Goal: Task Accomplishment & Management: Manage account settings

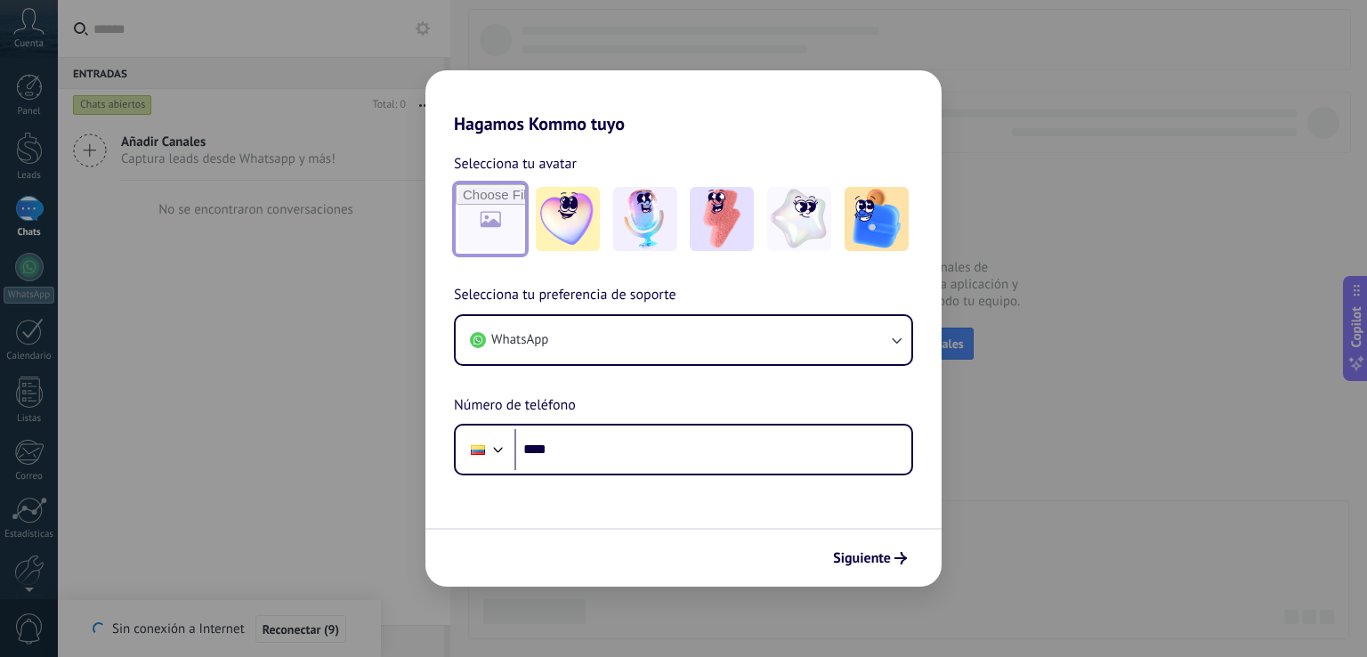
click at [476, 228] on input "file" at bounding box center [490, 218] width 69 height 69
type input "**********"
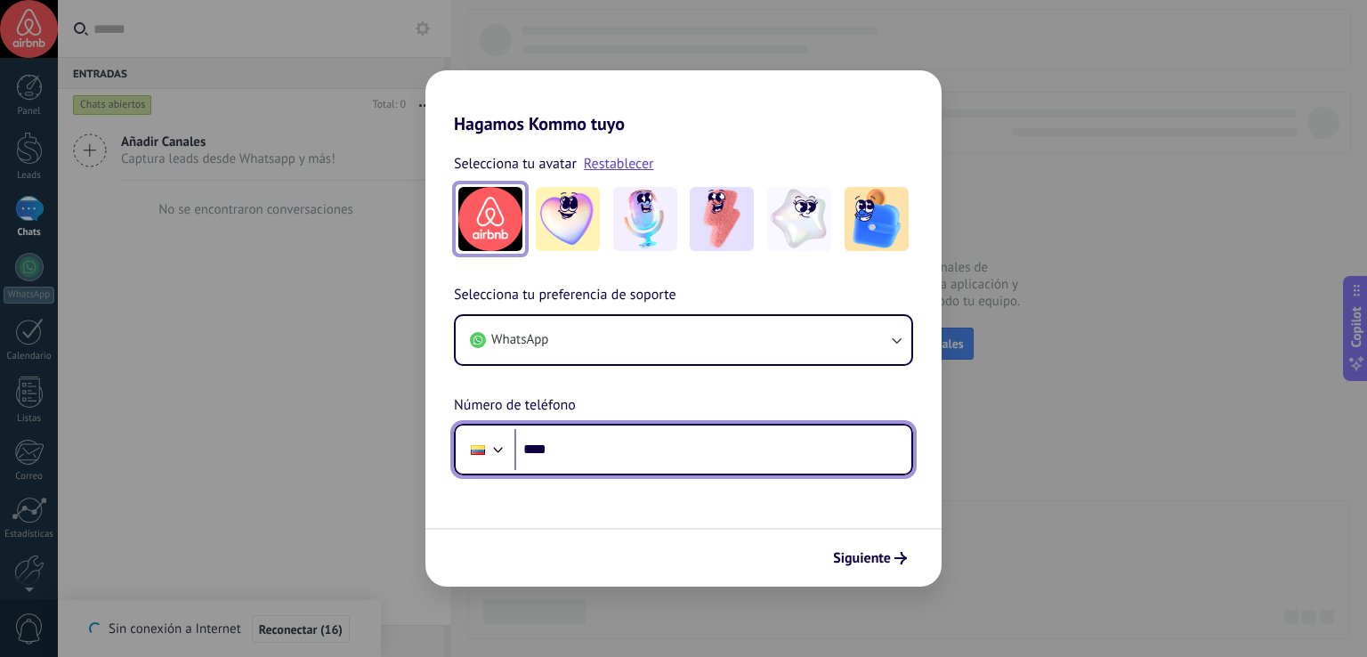
click at [660, 449] on input "****" at bounding box center [712, 449] width 397 height 41
click at [664, 460] on input "****" at bounding box center [712, 449] width 397 height 41
type input "**********"
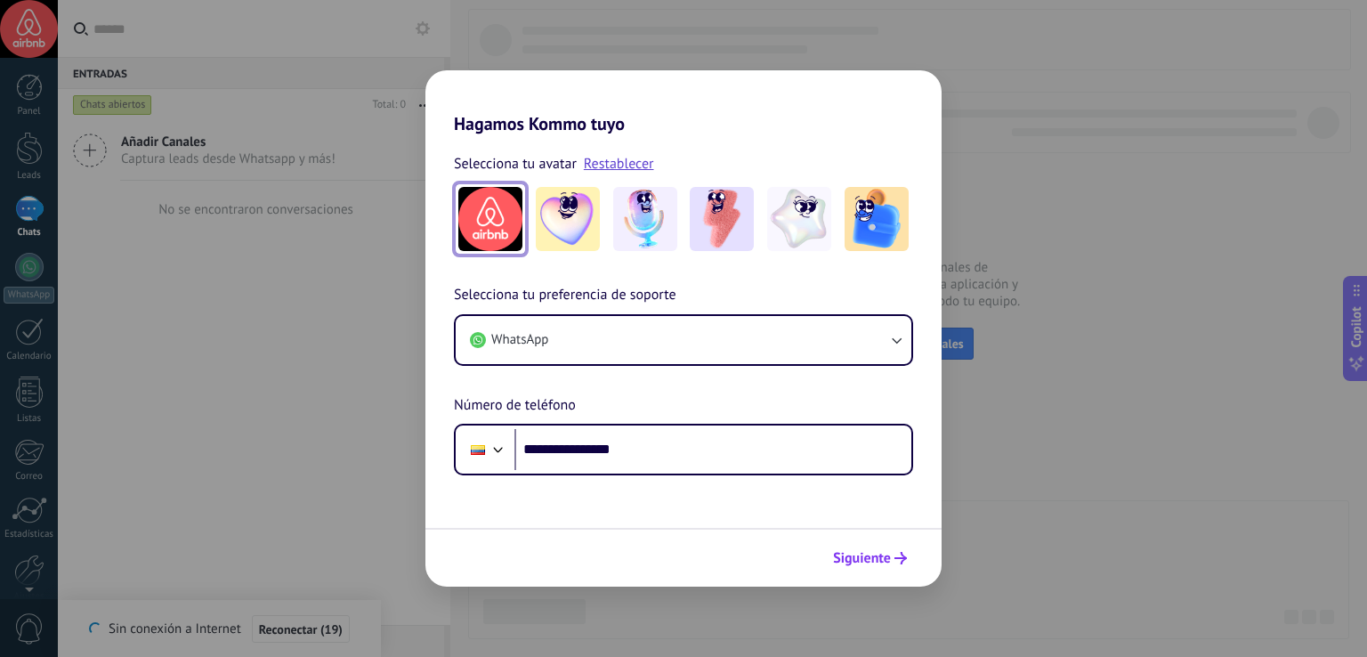
click at [874, 560] on span "Siguiente" at bounding box center [862, 558] width 58 height 12
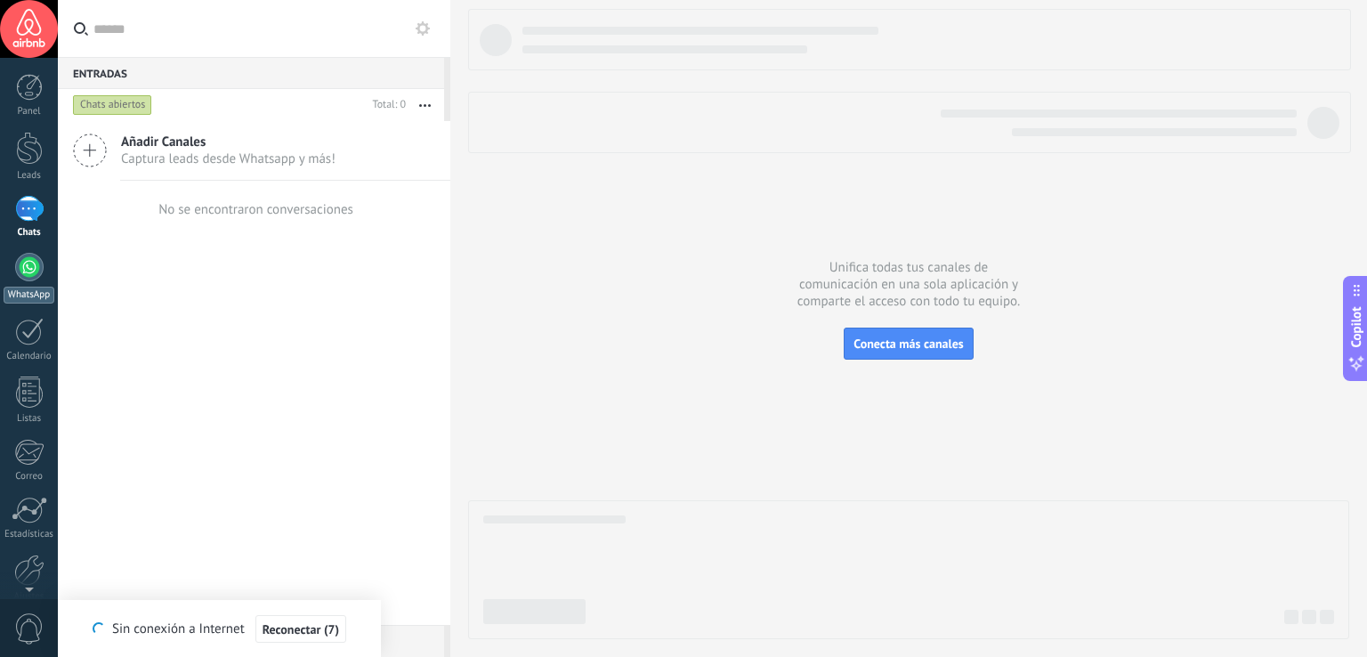
click at [36, 264] on div at bounding box center [29, 267] width 28 height 28
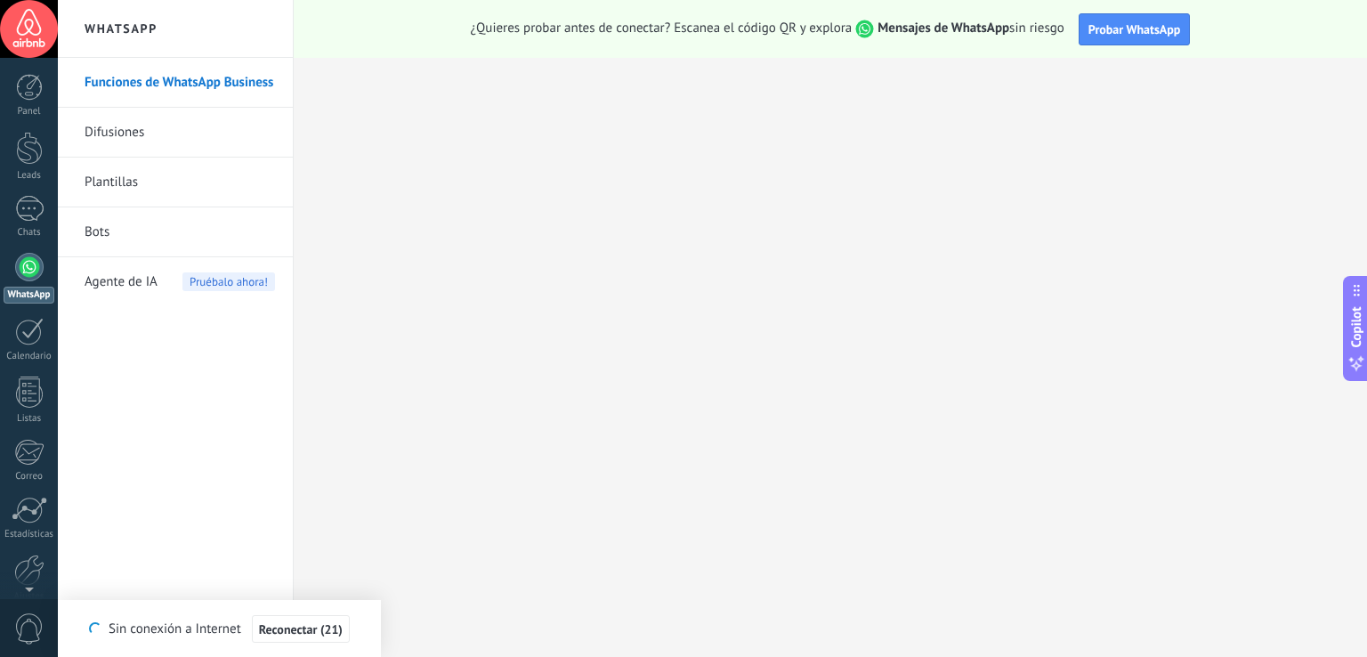
click at [233, 182] on link "Plantillas" at bounding box center [180, 183] width 190 height 50
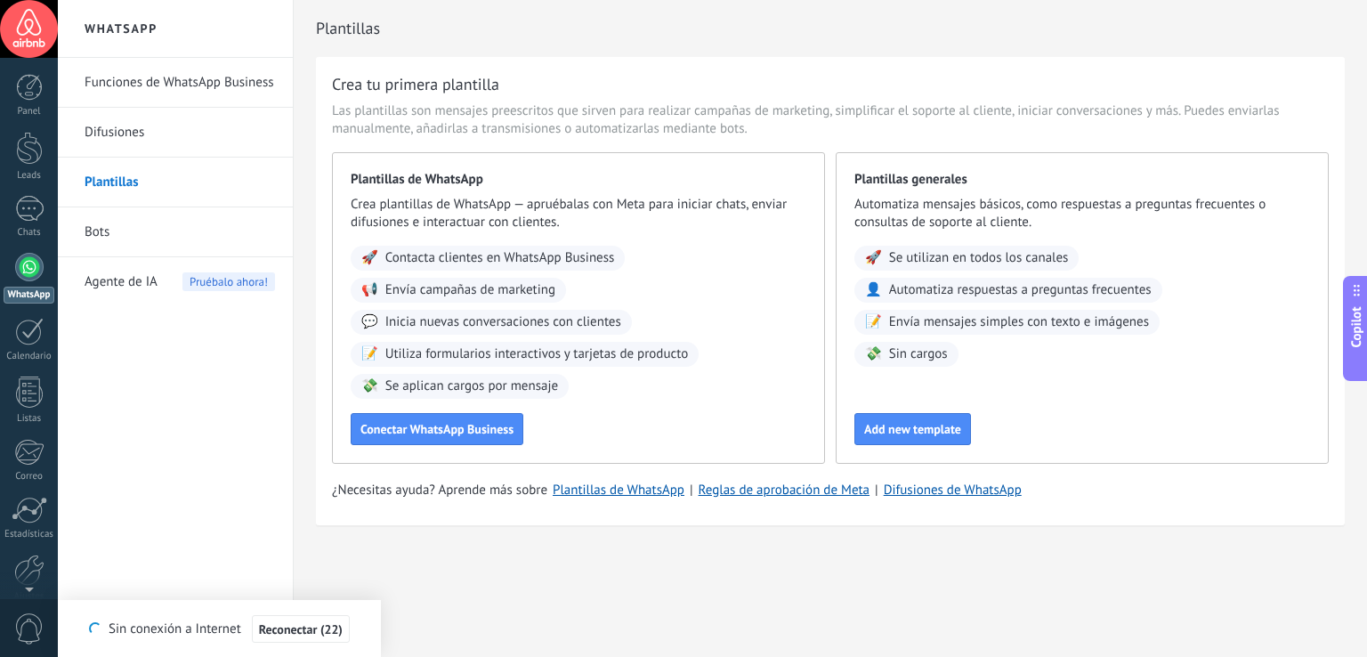
click at [205, 69] on link "Funciones de WhatsApp Business" at bounding box center [180, 83] width 190 height 50
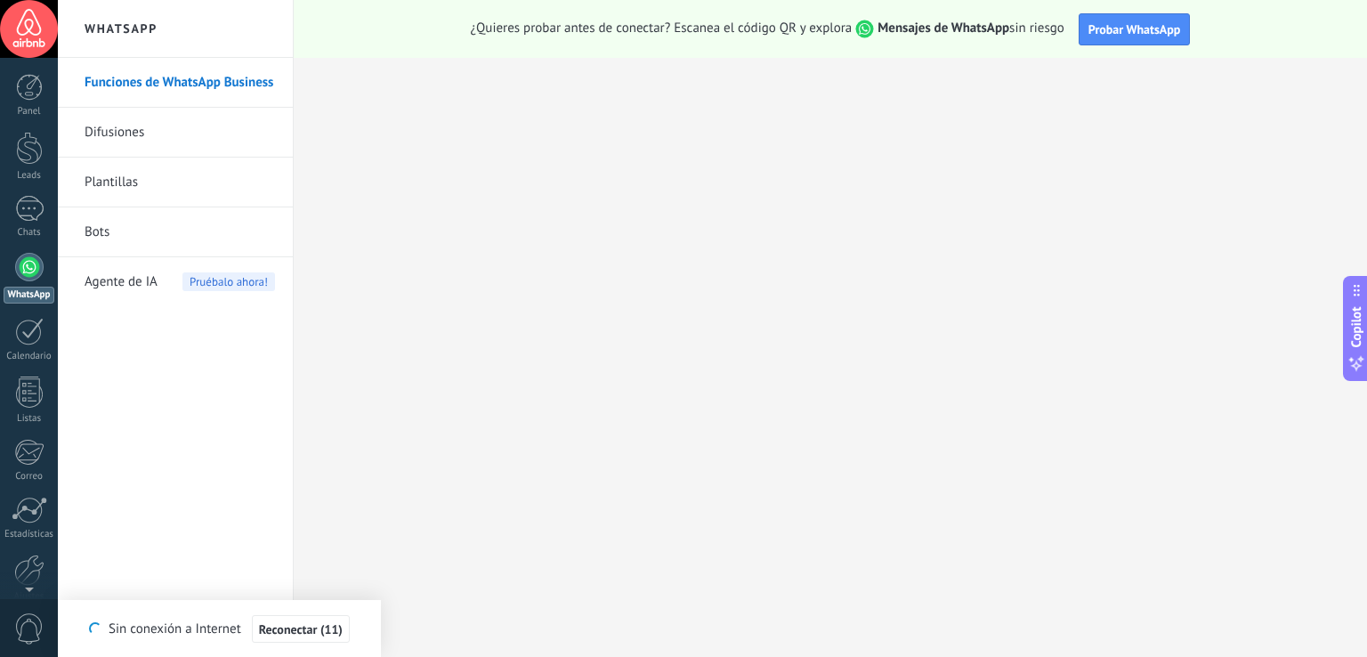
click at [215, 133] on link "Difusiones" at bounding box center [180, 133] width 190 height 50
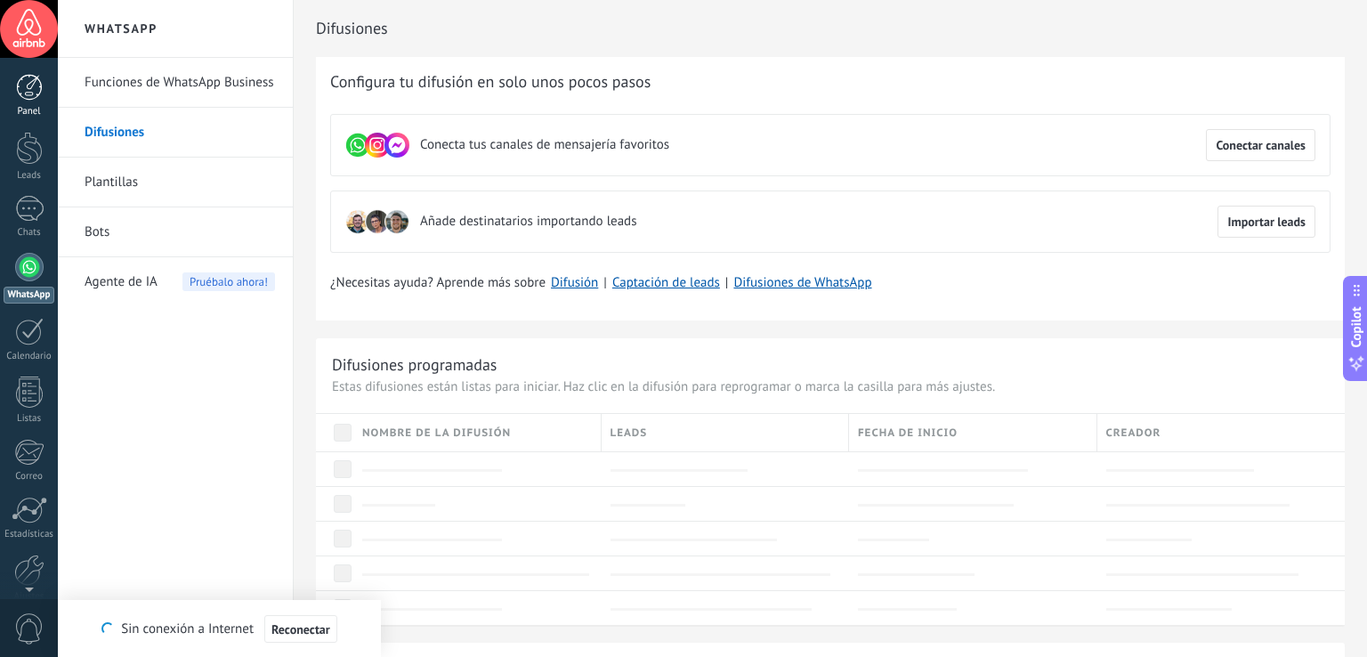
click at [22, 86] on div at bounding box center [29, 87] width 27 height 27
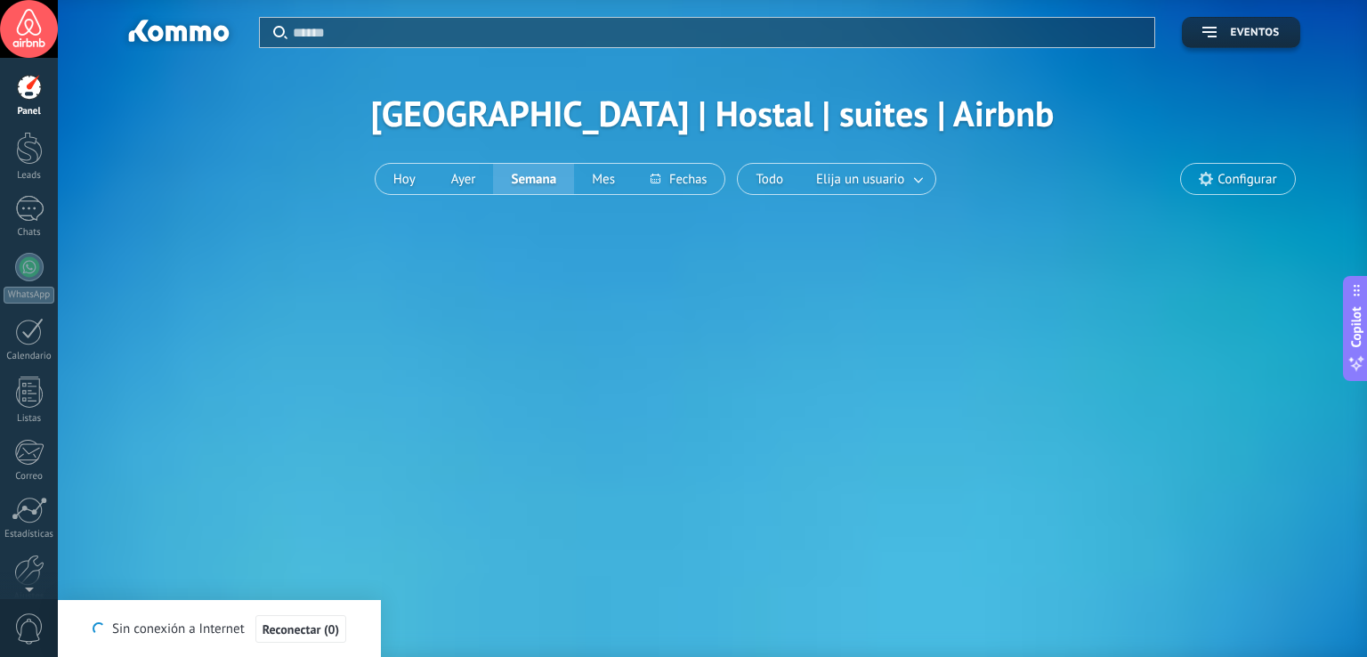
click at [32, 26] on div at bounding box center [29, 29] width 58 height 58
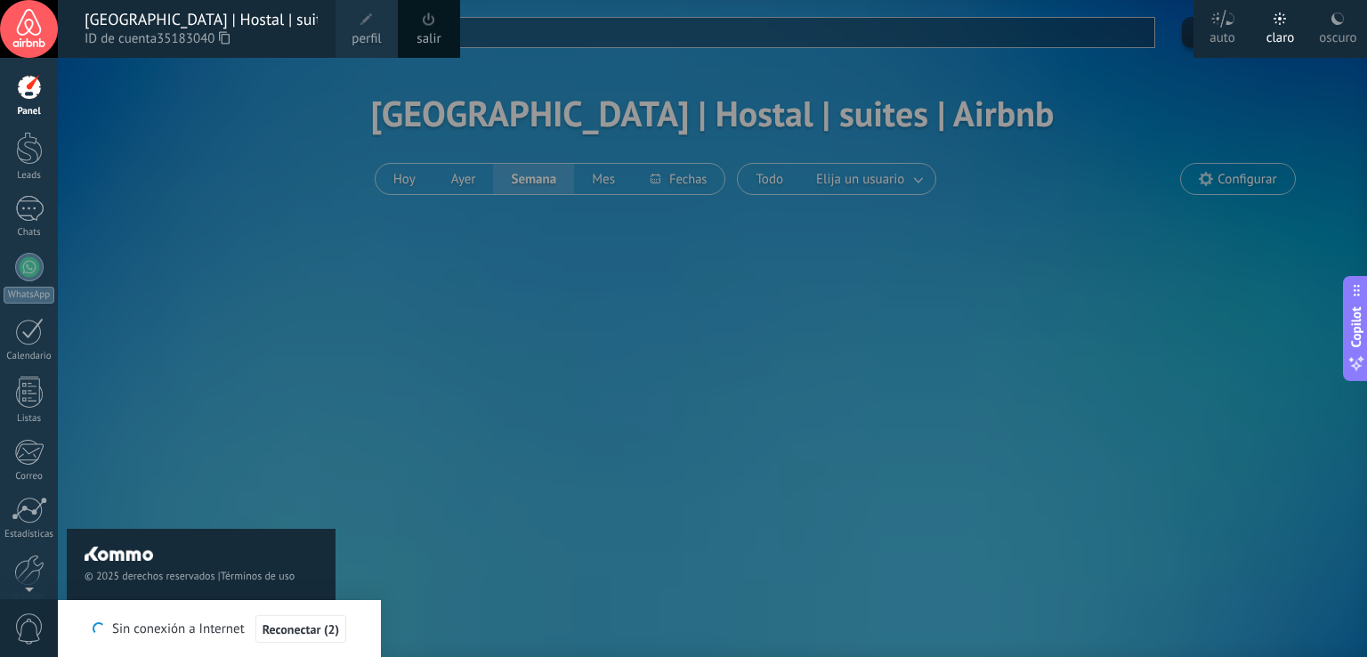
click at [39, 37] on div at bounding box center [29, 29] width 58 height 58
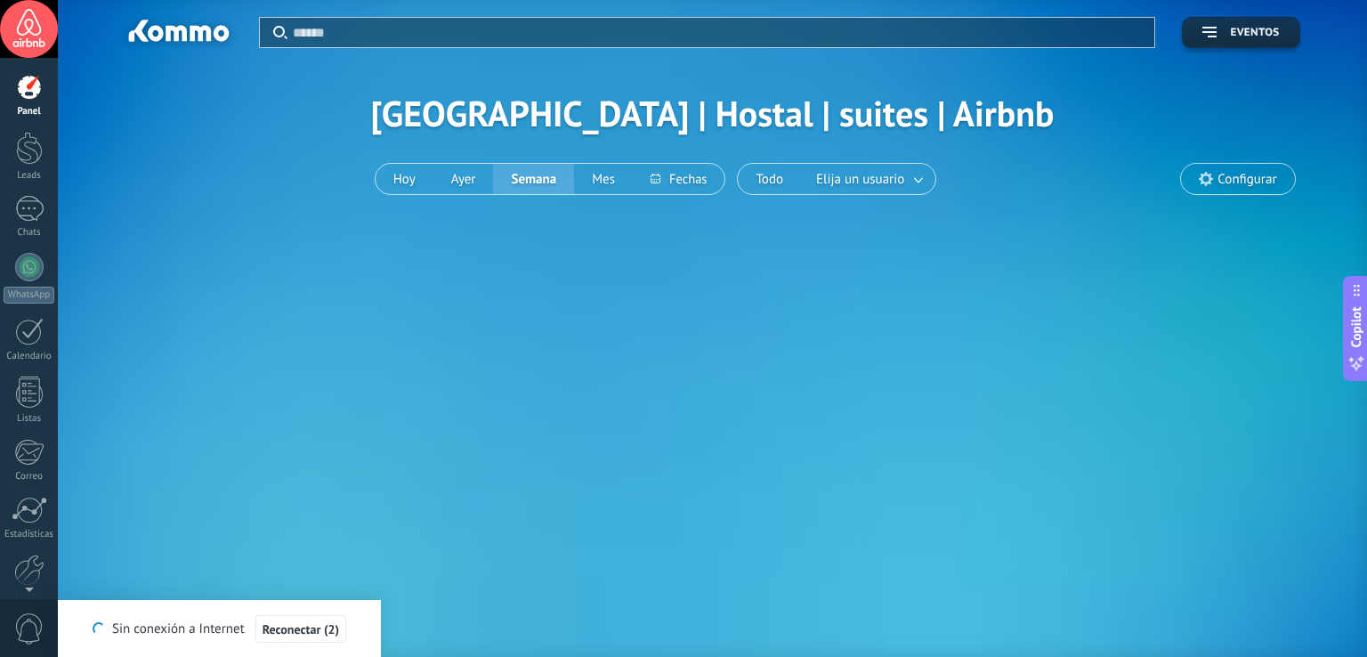
click at [36, 87] on div at bounding box center [29, 87] width 27 height 27
click at [392, 175] on button "Hoy" at bounding box center [405, 179] width 58 height 30
click at [1243, 190] on span "Configurar" at bounding box center [1237, 179] width 113 height 30
drag, startPoint x: 135, startPoint y: 36, endPoint x: 225, endPoint y: 36, distance: 89.9
click at [225, 36] on div at bounding box center [177, 34] width 115 height 30
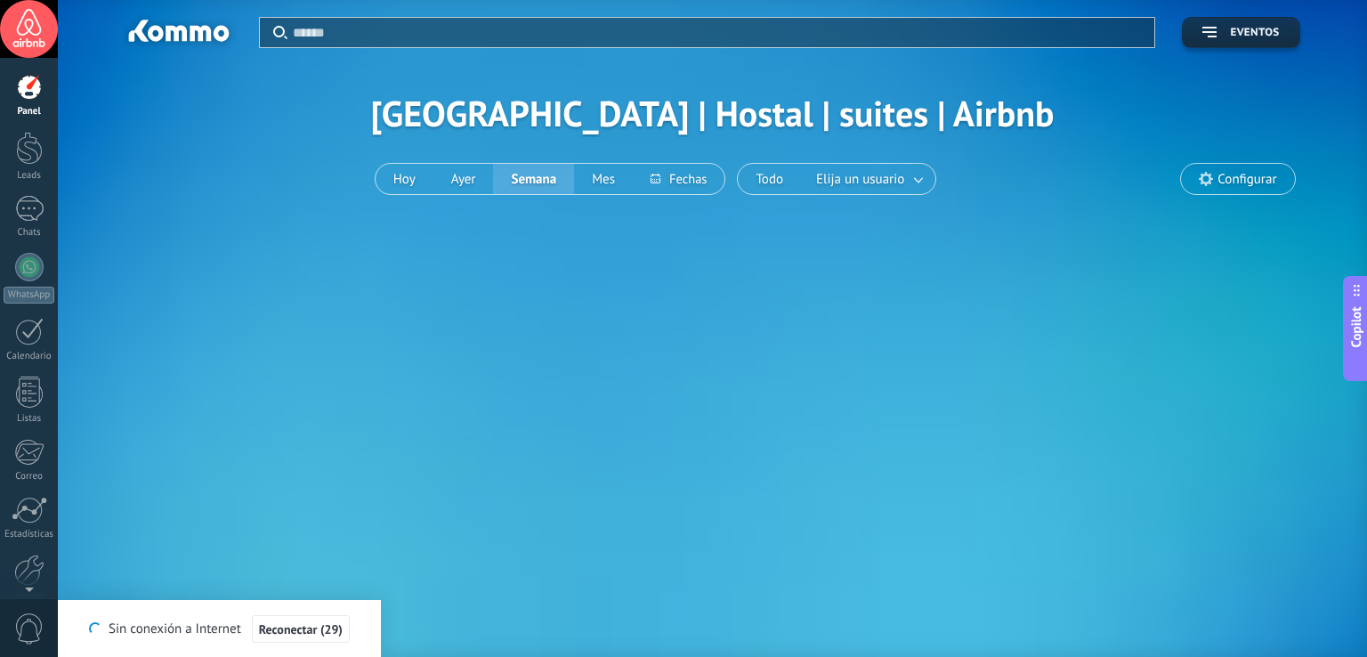
click at [584, 270] on div "Aplicar Eventos Navi beach | Hostal | suites | Airbnb Hoy Ayer Semana Mes Todo …" at bounding box center [712, 140] width 1309 height 280
click at [28, 150] on div at bounding box center [29, 148] width 27 height 33
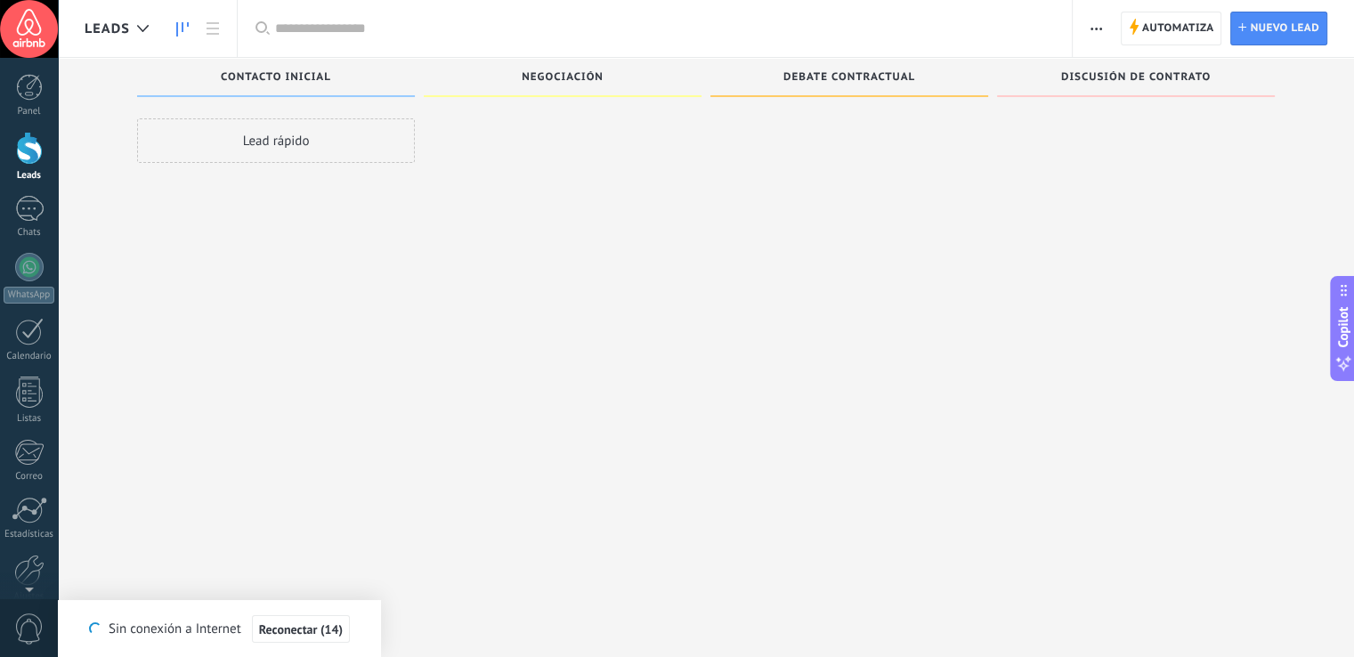
click at [1104, 31] on button "button" at bounding box center [1096, 29] width 26 height 34
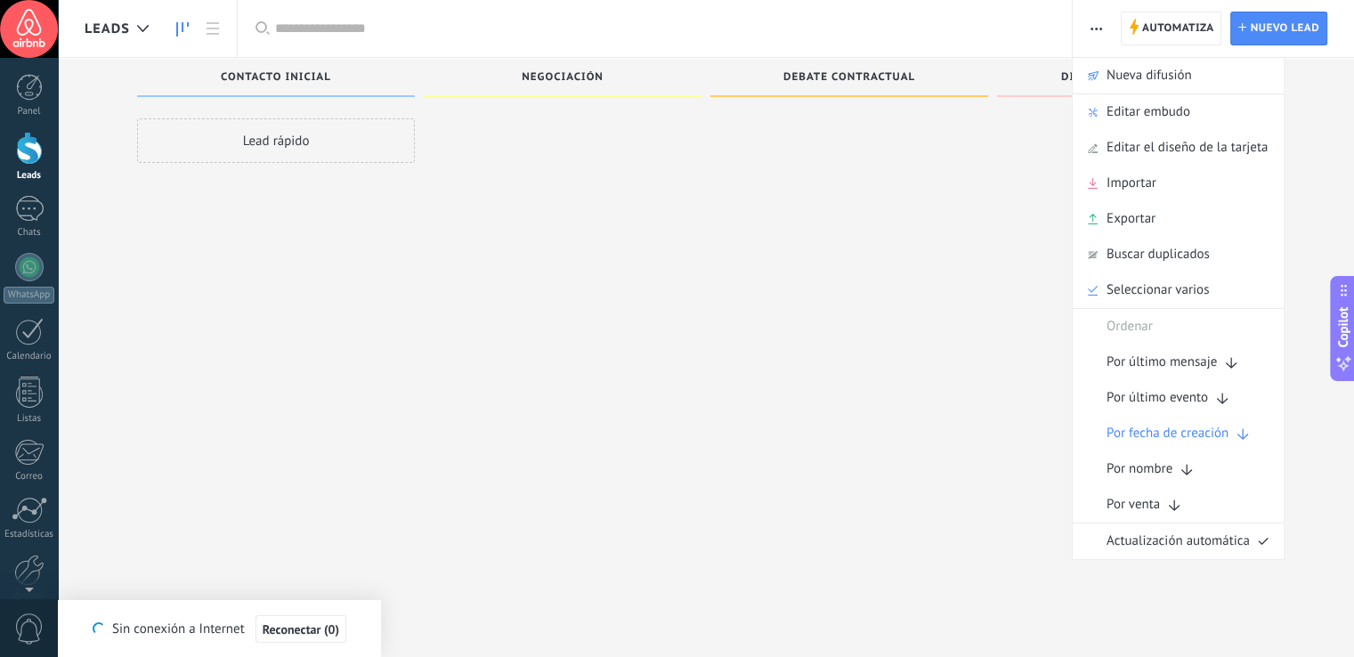
click at [364, 150] on div "Lead rápido" at bounding box center [276, 140] width 278 height 45
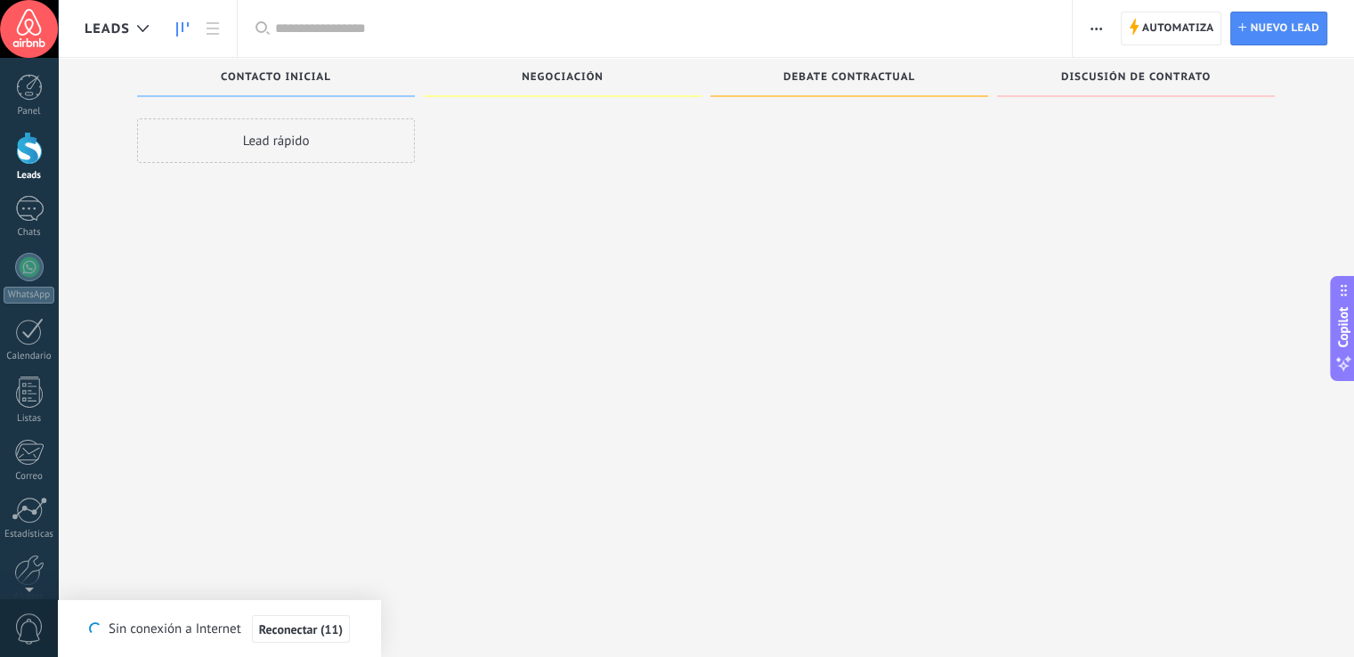
click at [256, 132] on div "Lead rápido" at bounding box center [276, 140] width 278 height 45
click at [322, 84] on div "Contacto inicial" at bounding box center [276, 78] width 260 height 15
click at [521, 84] on div "Negociación" at bounding box center [563, 78] width 260 height 15
click at [579, 80] on span "Negociación" at bounding box center [563, 77] width 82 height 12
click at [879, 59] on div "Debate contractual" at bounding box center [849, 77] width 278 height 39
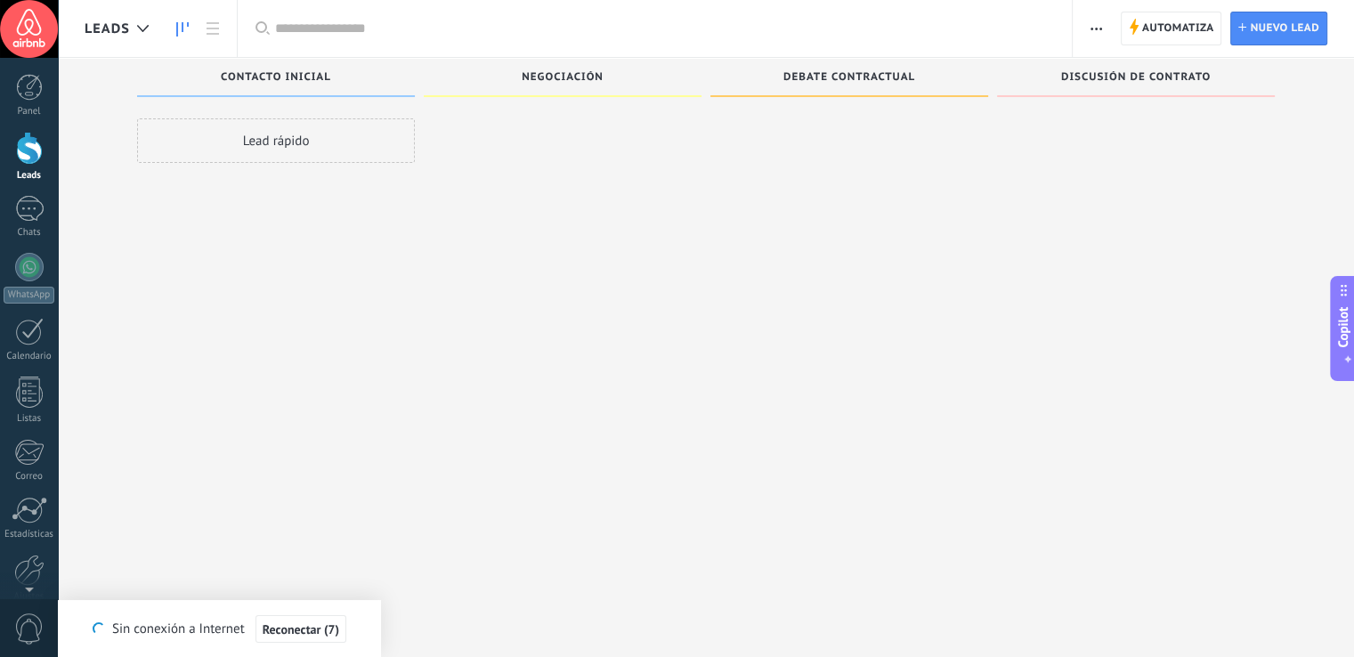
click at [894, 80] on span "Debate contractual" at bounding box center [849, 77] width 132 height 12
click at [1165, 72] on span "Discusión de contrato" at bounding box center [1136, 77] width 150 height 12
click at [740, 69] on div "Debate contractual" at bounding box center [849, 77] width 278 height 39
click at [591, 74] on span "Negociación" at bounding box center [563, 77] width 82 height 12
click at [328, 76] on span "Contacto inicial" at bounding box center [276, 77] width 110 height 12
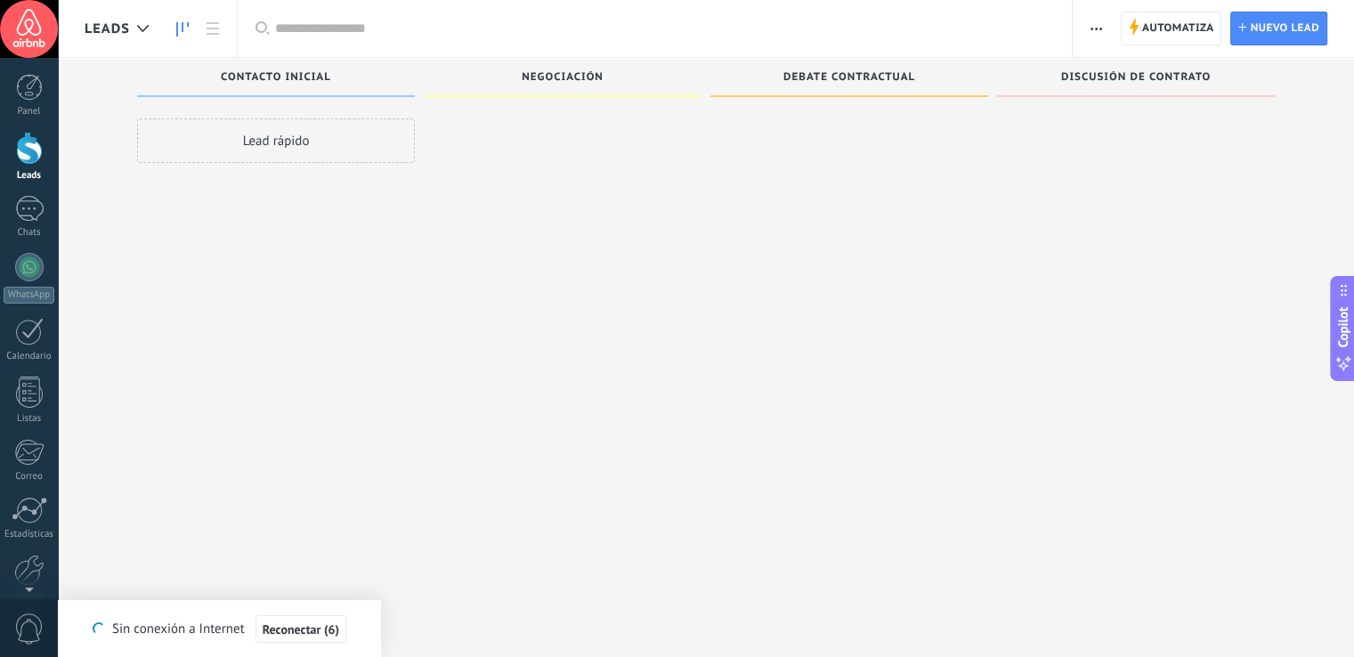
click at [305, 140] on div "Lead rápido" at bounding box center [276, 140] width 278 height 45
click at [1104, 28] on button "button" at bounding box center [1096, 29] width 26 height 34
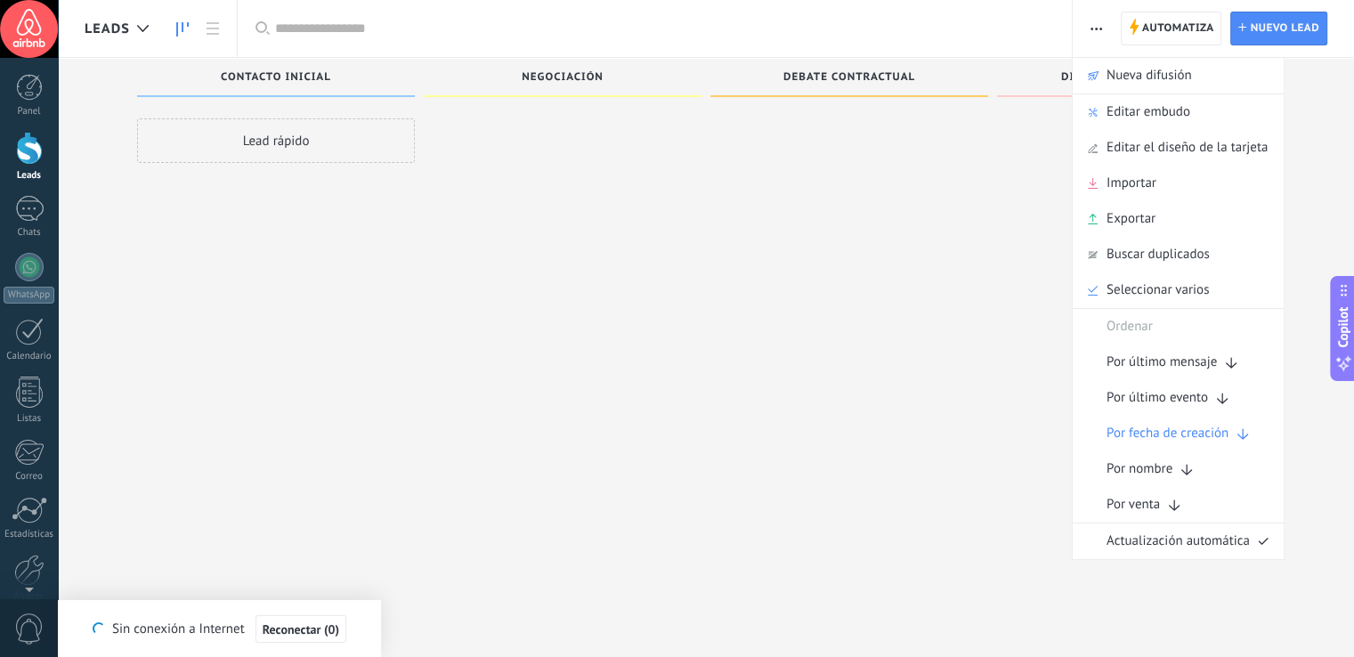
click at [140, 193] on div "Lead rápido" at bounding box center [276, 330] width 278 height 425
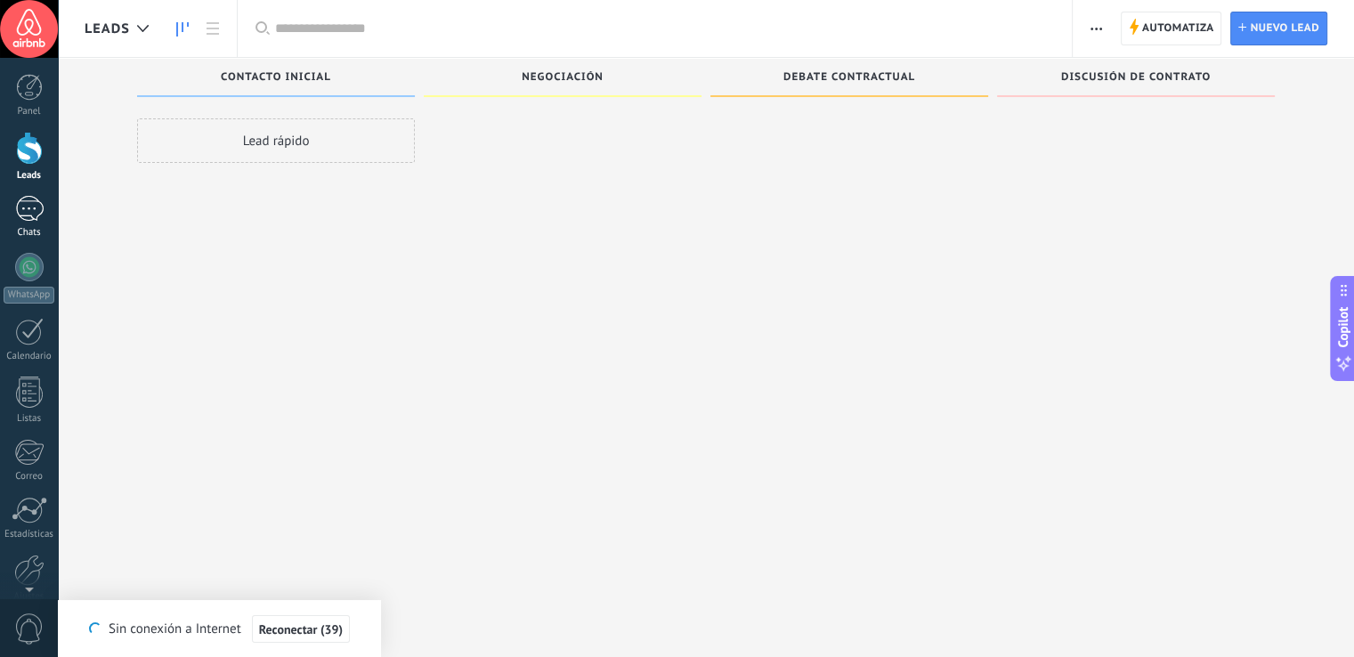
click at [38, 213] on div at bounding box center [29, 209] width 28 height 26
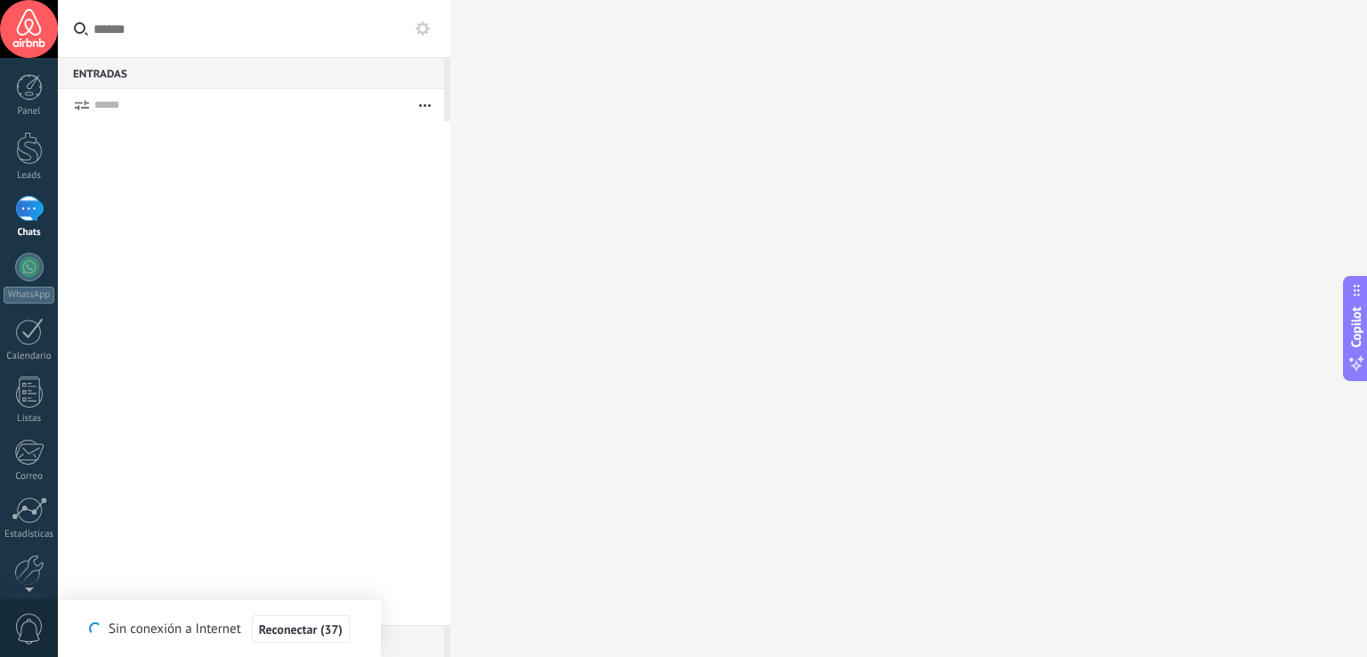
click at [422, 100] on button "button" at bounding box center [425, 105] width 38 height 32
click at [319, 632] on span "Reconectar (16)" at bounding box center [301, 629] width 84 height 12
click at [319, 632] on span "Reconectar (14)" at bounding box center [291, 629] width 84 height 12
click at [29, 166] on link "Leads" at bounding box center [29, 157] width 58 height 50
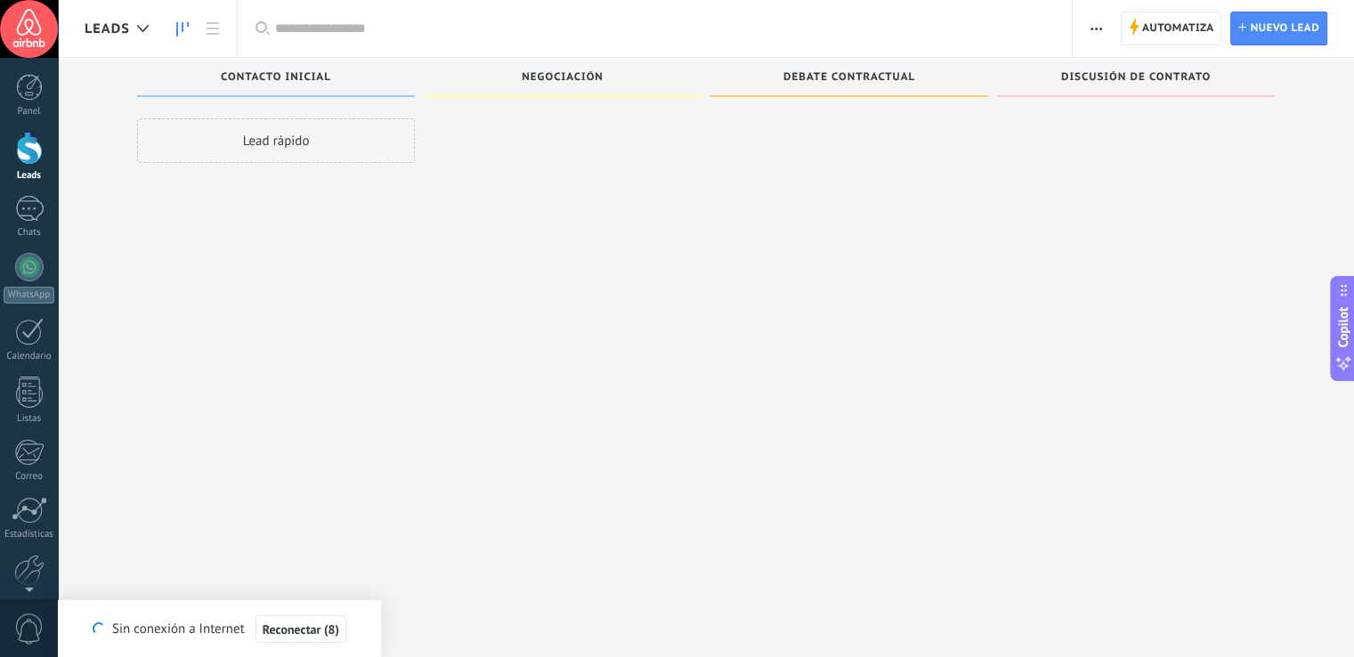
click at [573, 85] on div "Negociación" at bounding box center [563, 78] width 260 height 15
click at [790, 79] on span "Debate contractual" at bounding box center [849, 77] width 132 height 12
click at [21, 154] on div at bounding box center [29, 148] width 27 height 33
click at [113, 32] on span "Leads" at bounding box center [107, 28] width 45 height 17
click at [135, 31] on div at bounding box center [142, 29] width 29 height 35
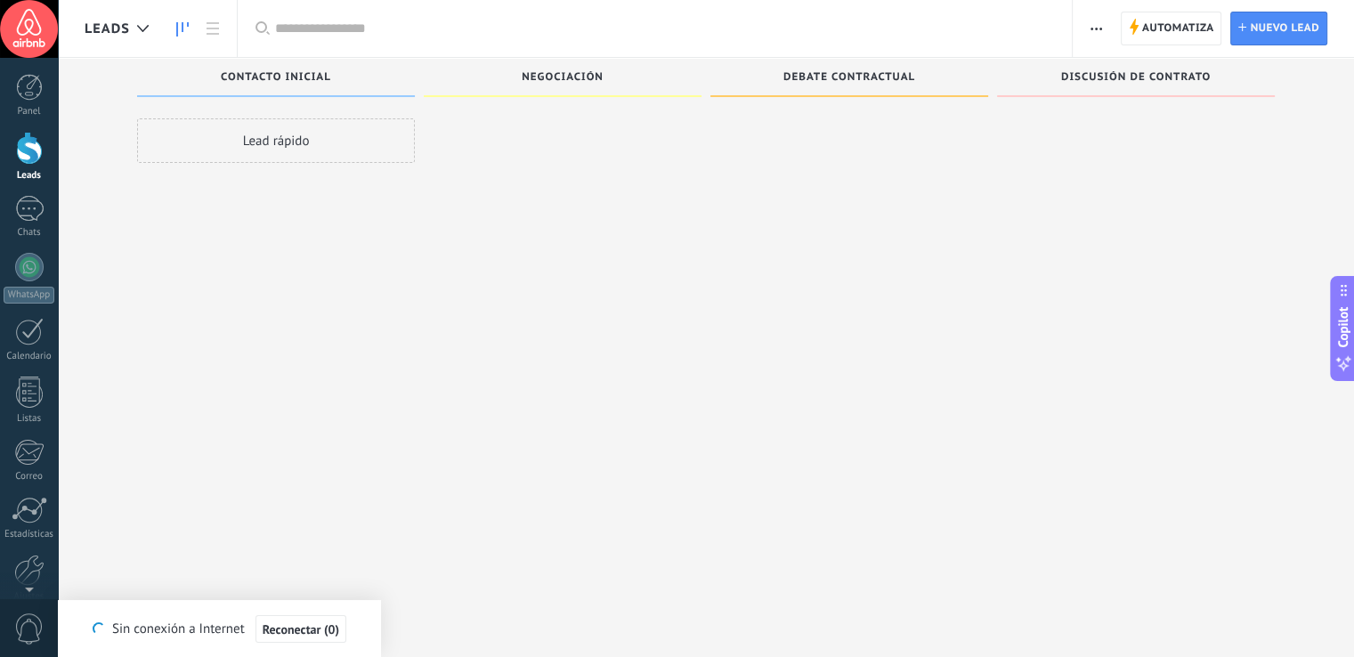
click at [182, 36] on icon at bounding box center [182, 29] width 12 height 14
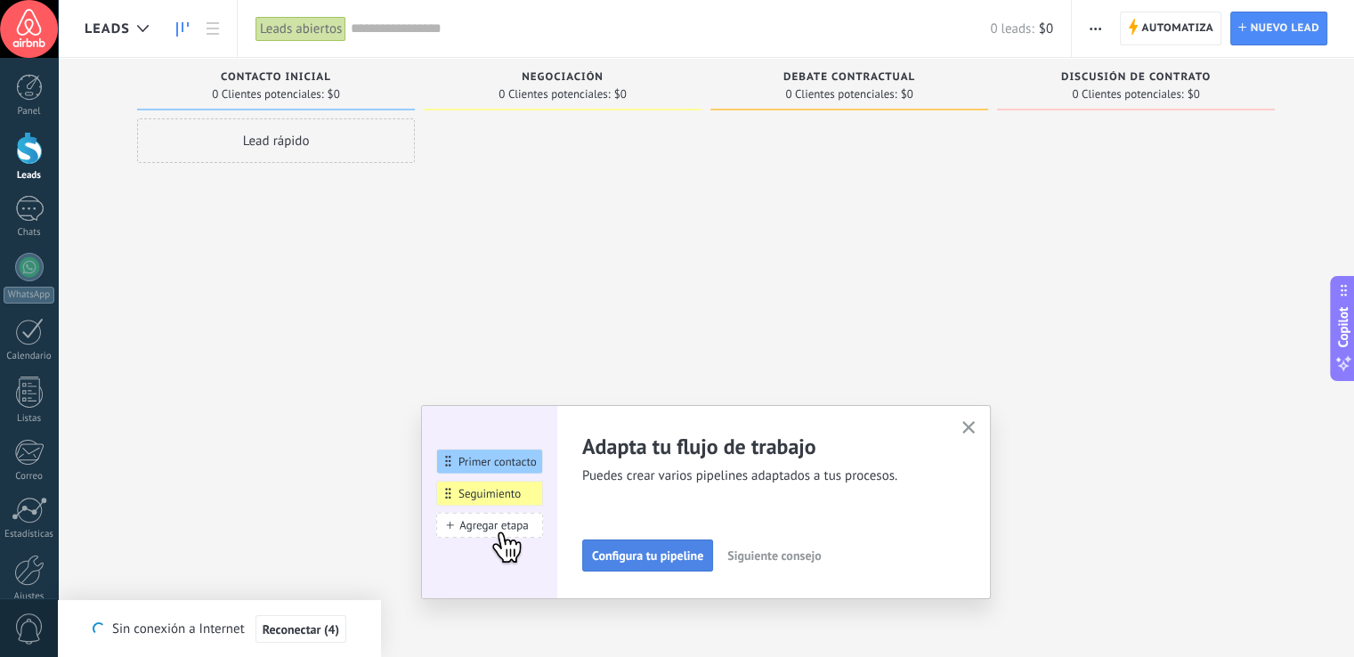
click at [673, 549] on span "Configura tu pipeline" at bounding box center [647, 555] width 111 height 12
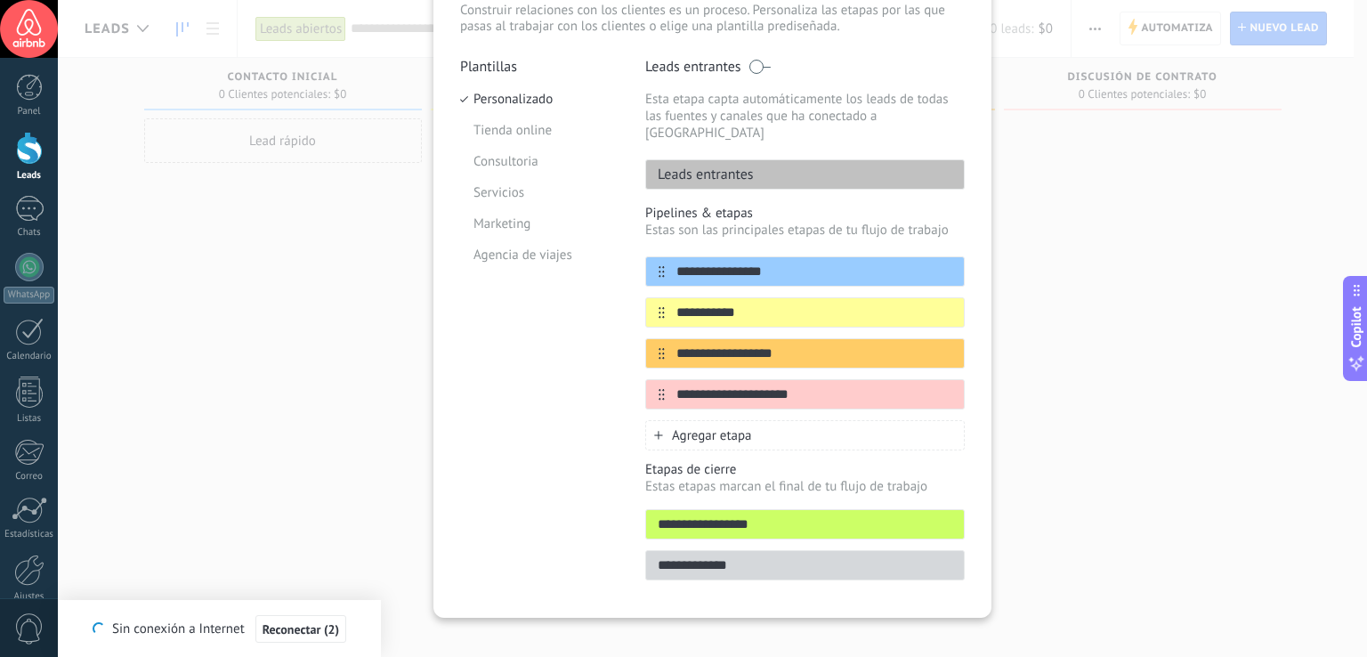
scroll to position [128, 0]
click at [1065, 352] on div "**********" at bounding box center [712, 328] width 1309 height 657
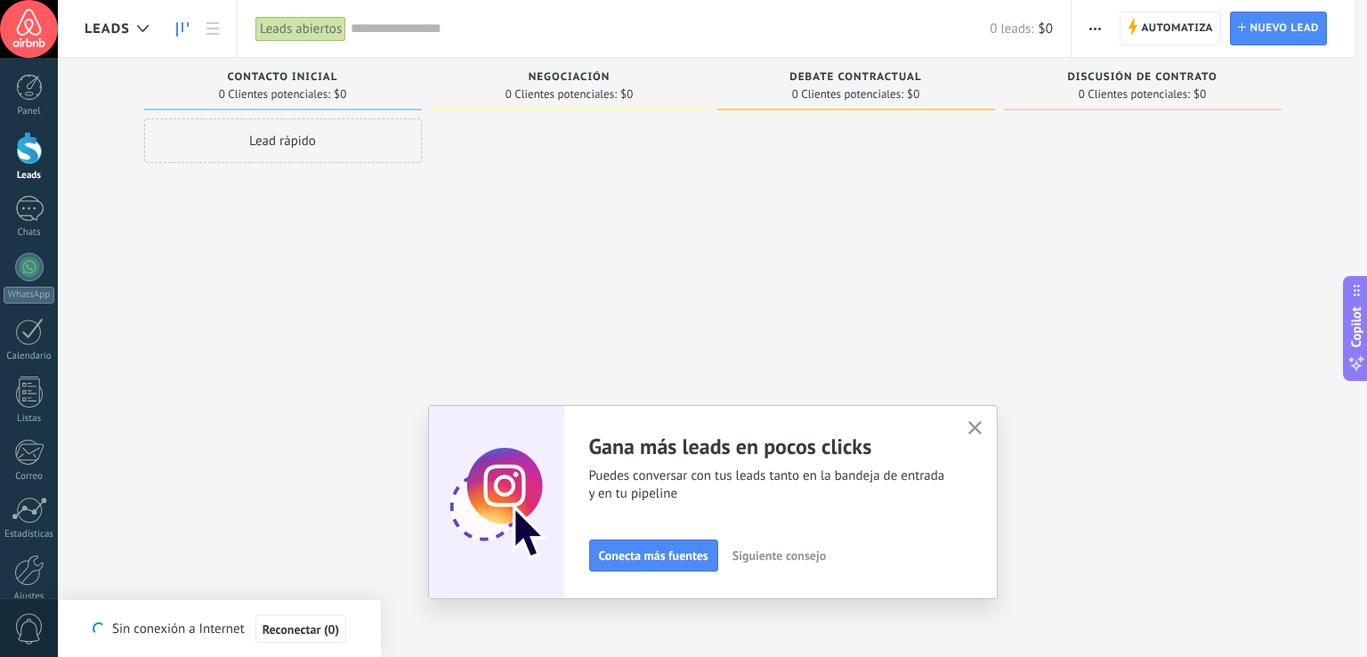
scroll to position [0, 0]
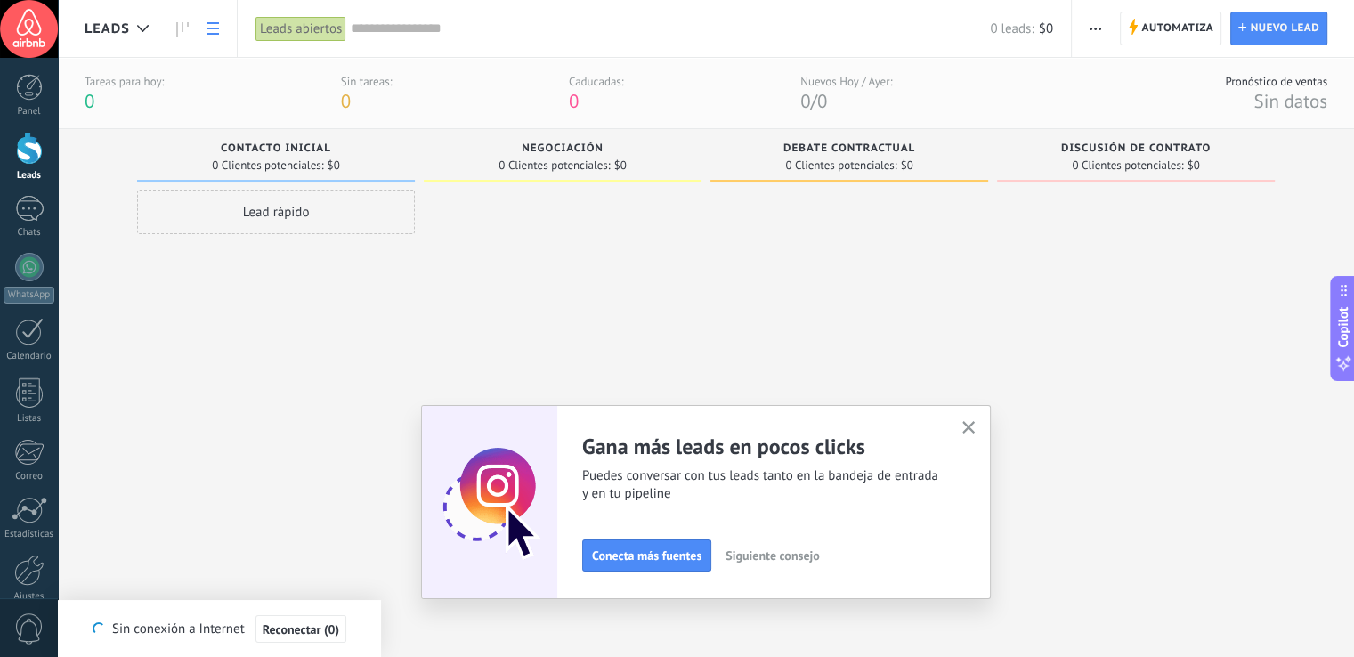
click at [210, 26] on icon at bounding box center [212, 28] width 12 height 12
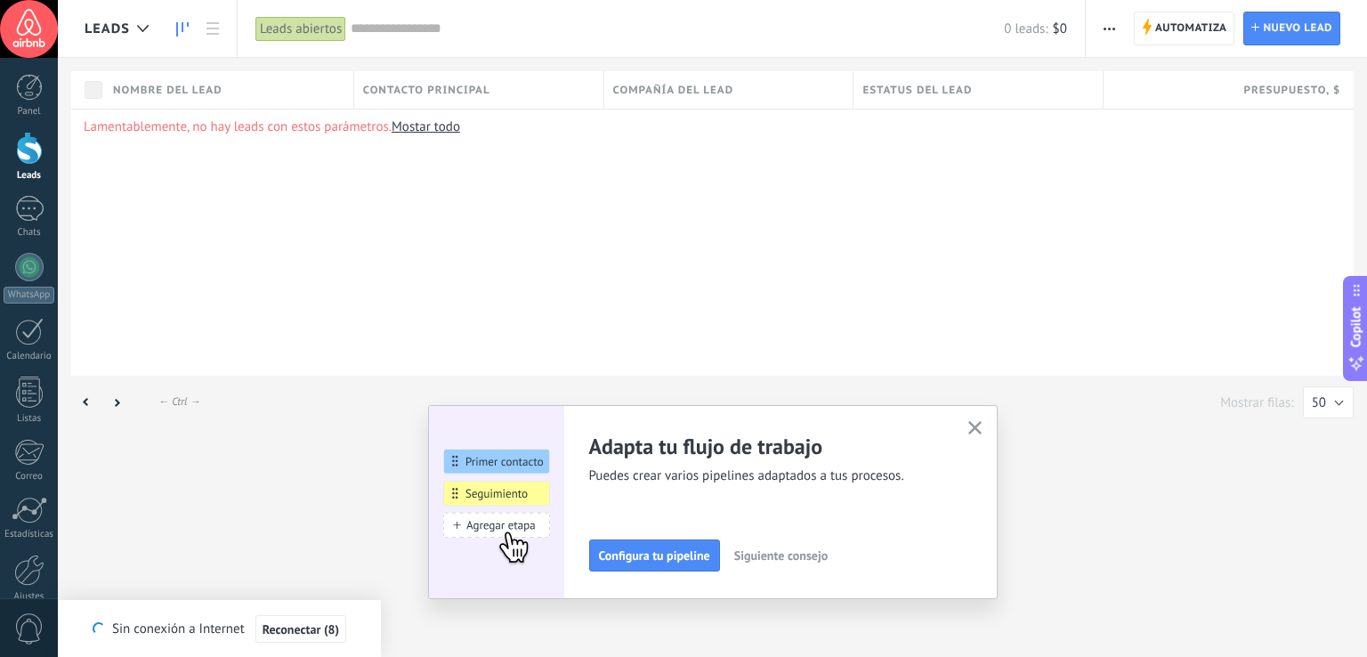
drag, startPoint x: 199, startPoint y: 26, endPoint x: 185, endPoint y: 26, distance: 14.2
click at [185, 26] on icon at bounding box center [182, 29] width 12 height 14
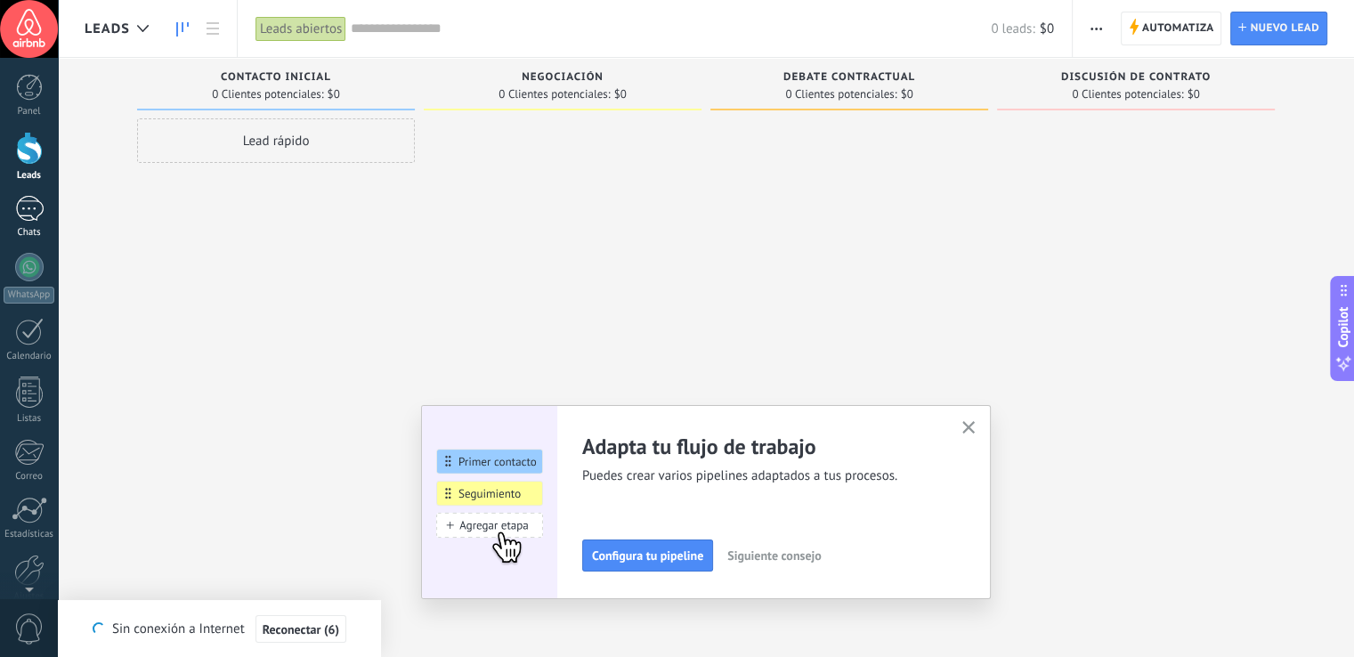
click at [43, 207] on link "Chats" at bounding box center [29, 217] width 58 height 43
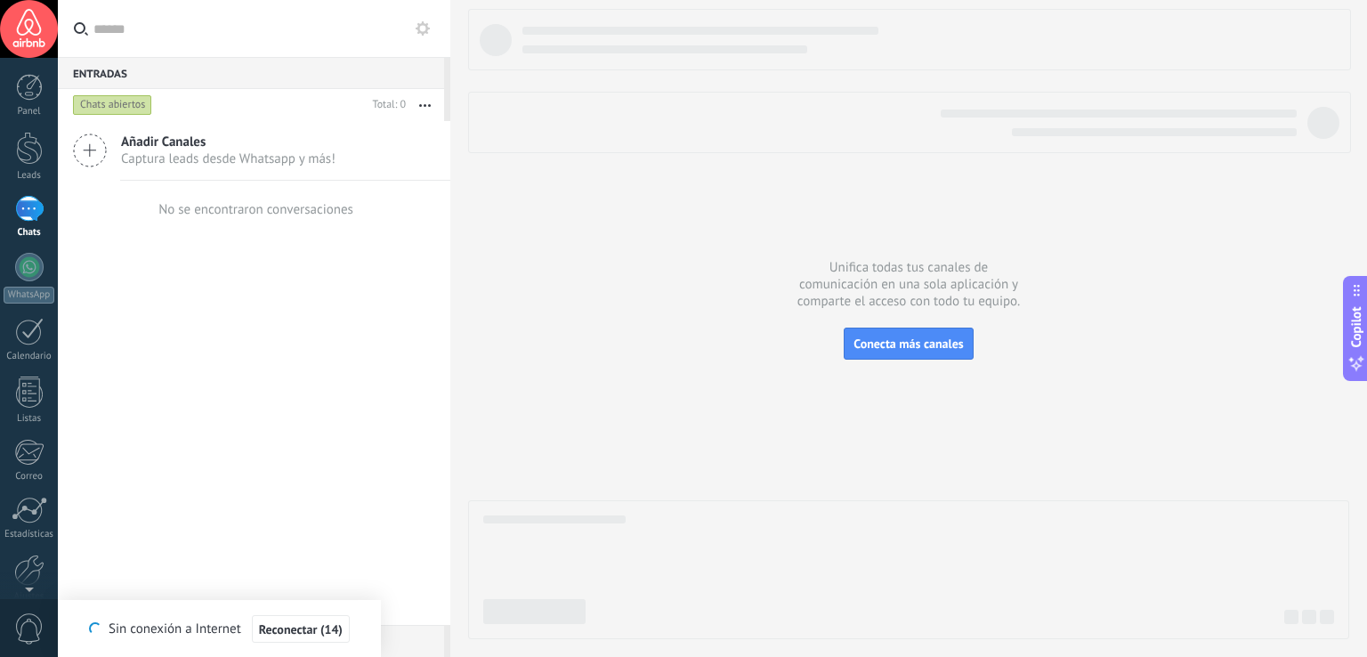
click at [28, 206] on div at bounding box center [29, 209] width 28 height 26
click at [97, 150] on icon at bounding box center [90, 151] width 34 height 34
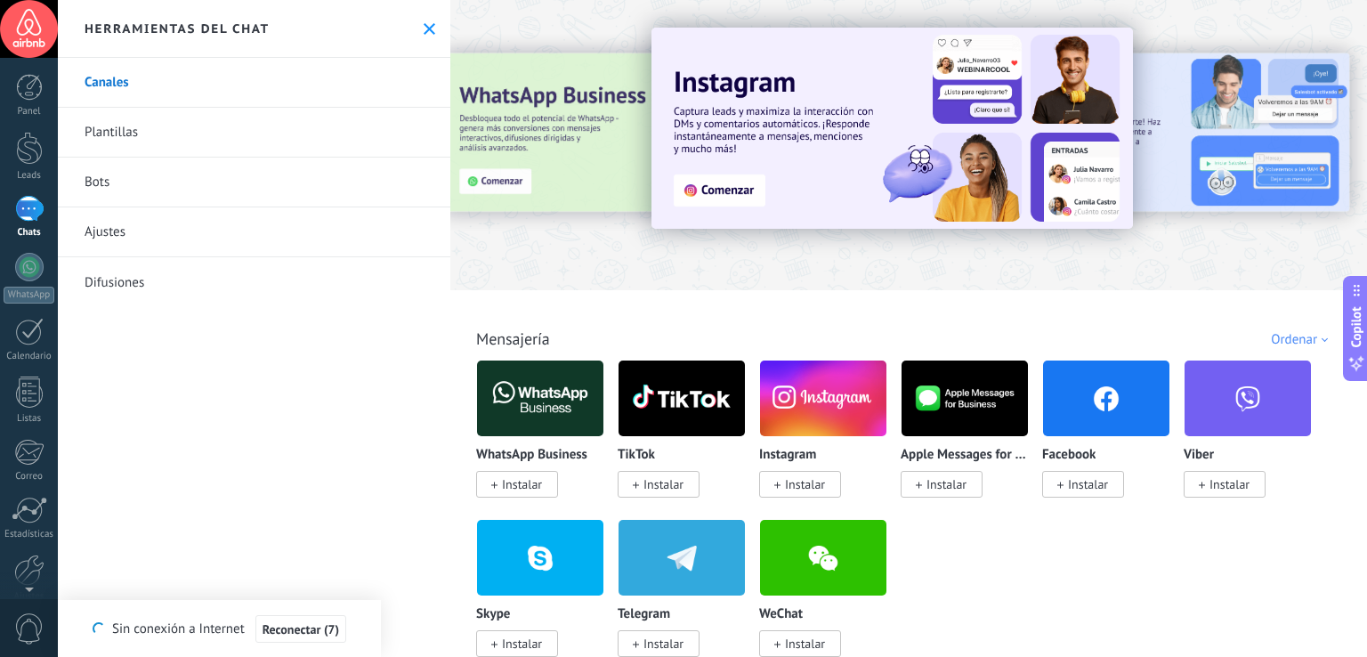
click at [133, 178] on link "Bots" at bounding box center [254, 183] width 393 height 50
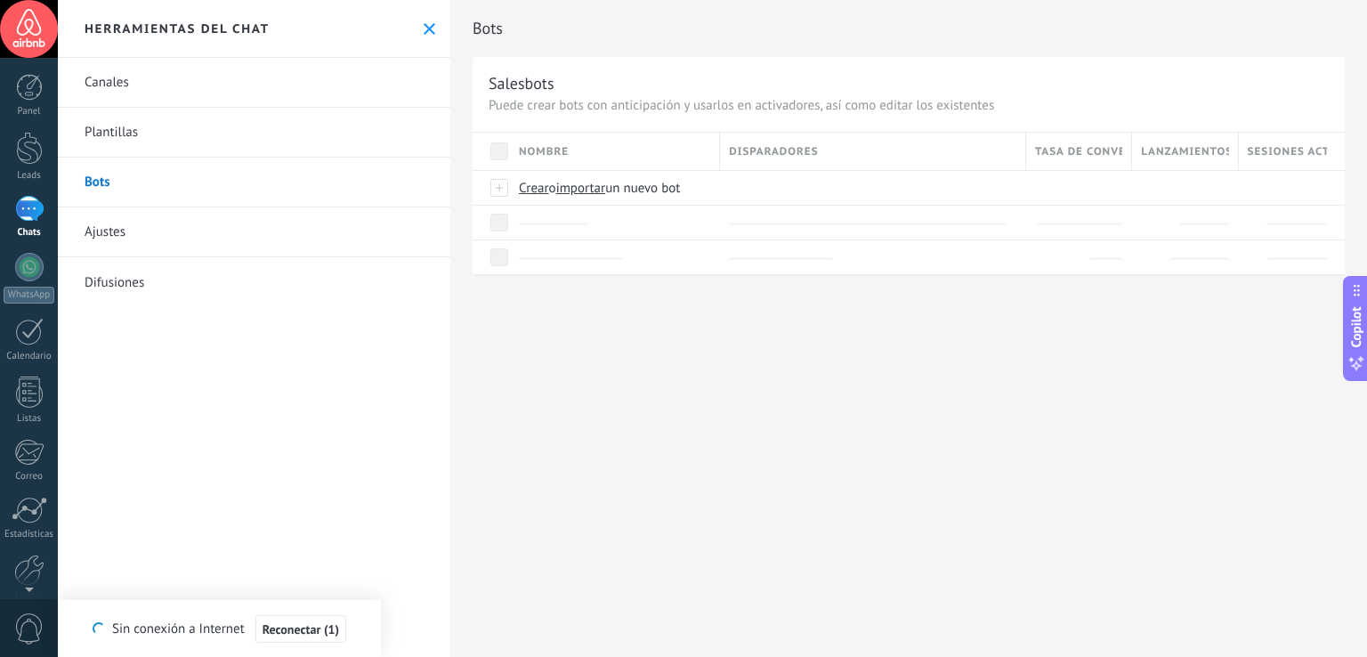
click at [220, 141] on link "Plantillas" at bounding box center [254, 133] width 393 height 50
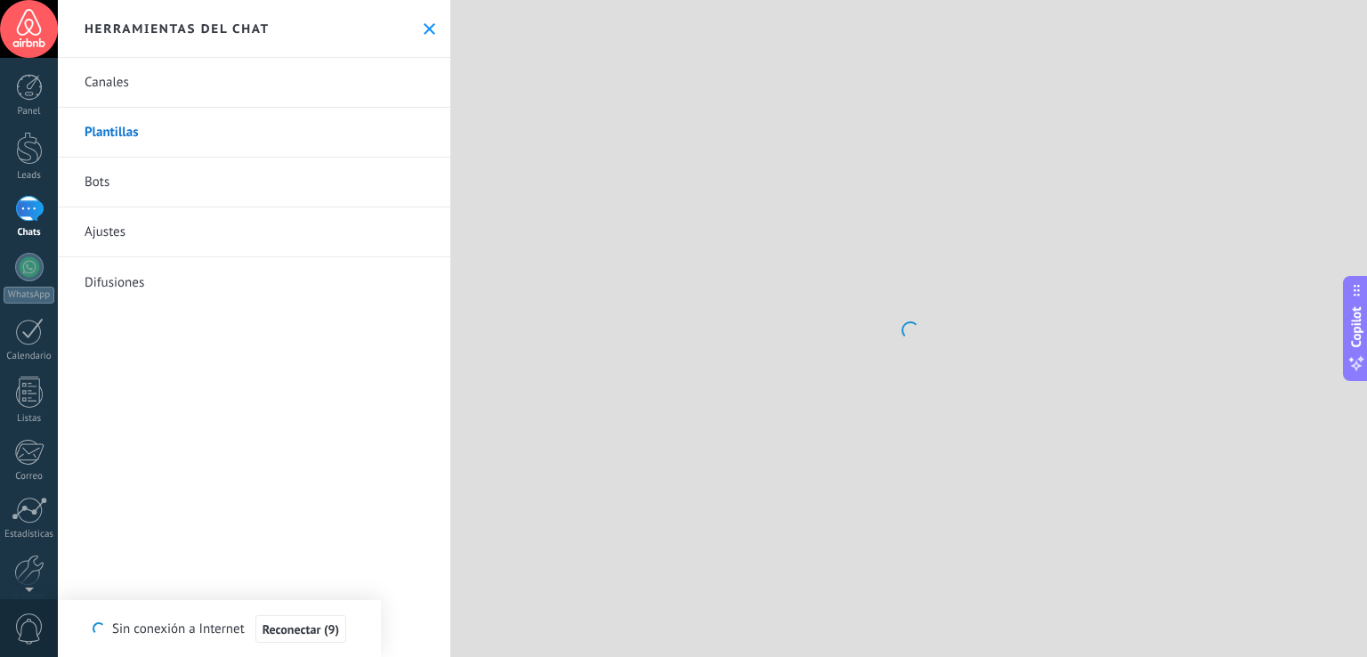
click at [146, 81] on link "Canales" at bounding box center [254, 83] width 393 height 50
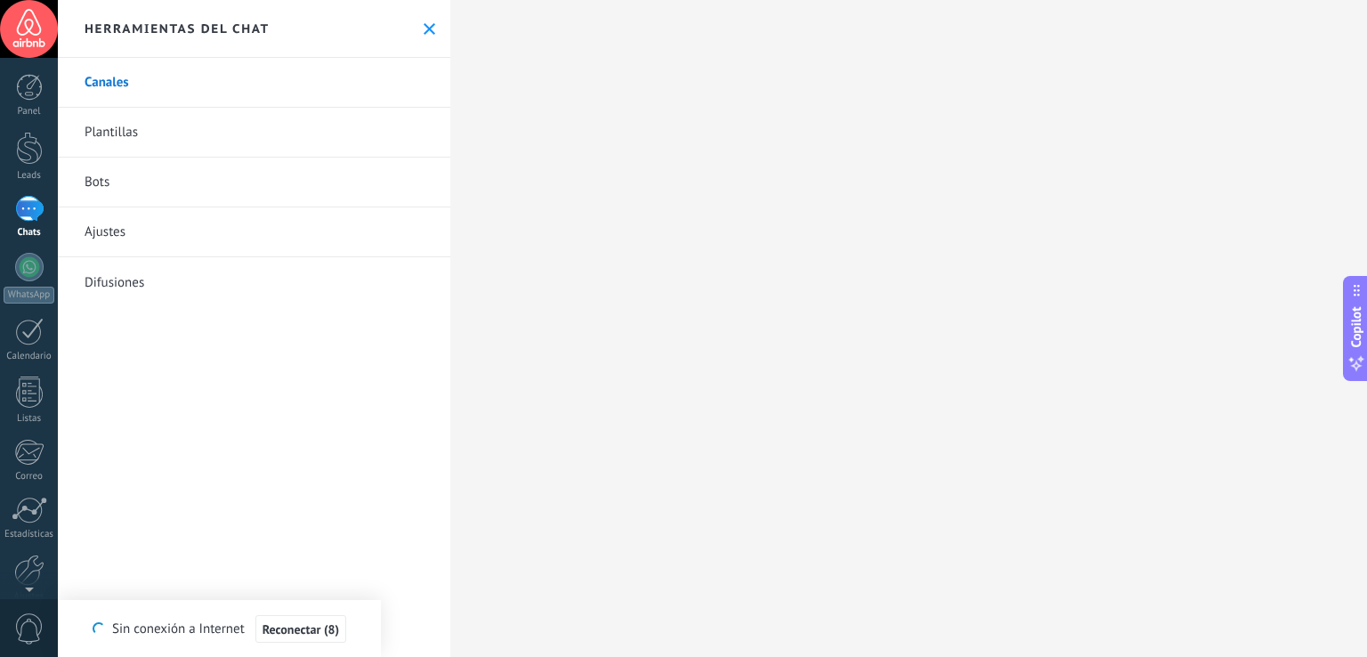
click at [29, 250] on div "Panel Leads Chats WhatsApp Clientes" at bounding box center [29, 347] width 58 height 547
click at [28, 262] on div at bounding box center [29, 267] width 28 height 28
click at [174, 126] on link "Plantillas" at bounding box center [254, 133] width 393 height 50
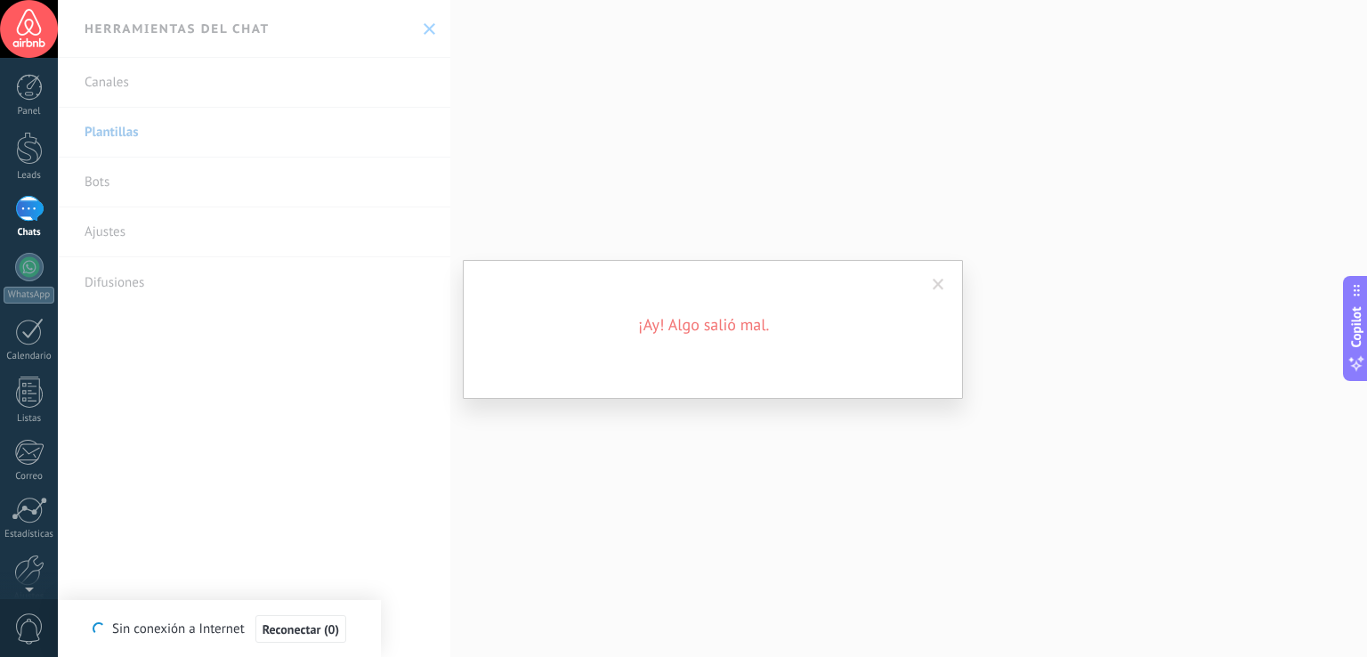
click at [168, 190] on div "¡Ay! Algo salió mal." at bounding box center [712, 328] width 1309 height 657
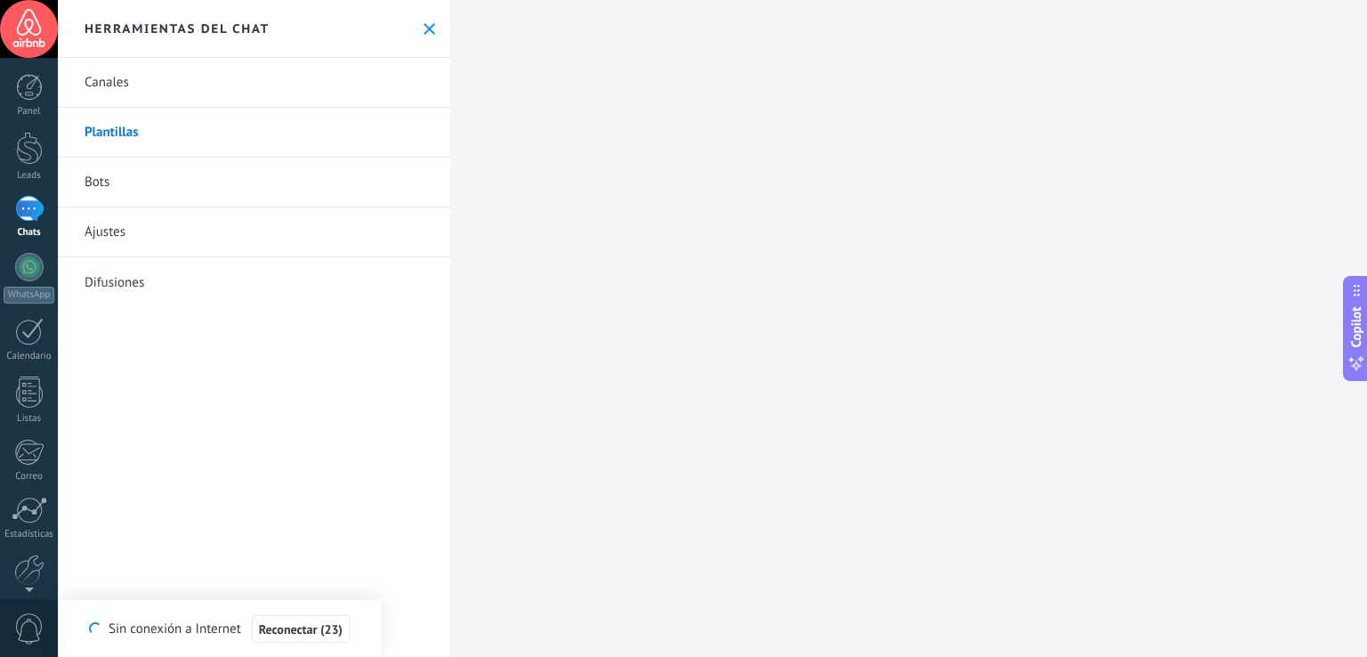
click at [144, 179] on link "Bots" at bounding box center [254, 183] width 393 height 50
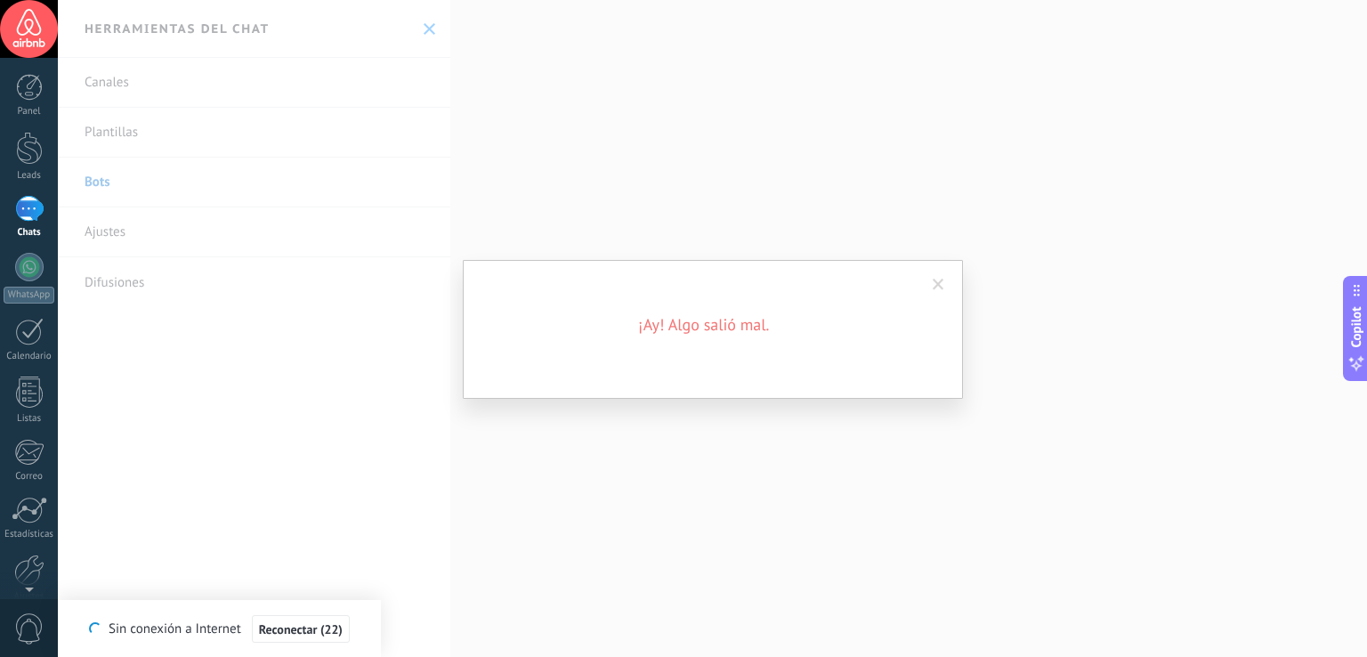
click at [165, 221] on div "¡Ay! Algo salió mal." at bounding box center [712, 328] width 1309 height 657
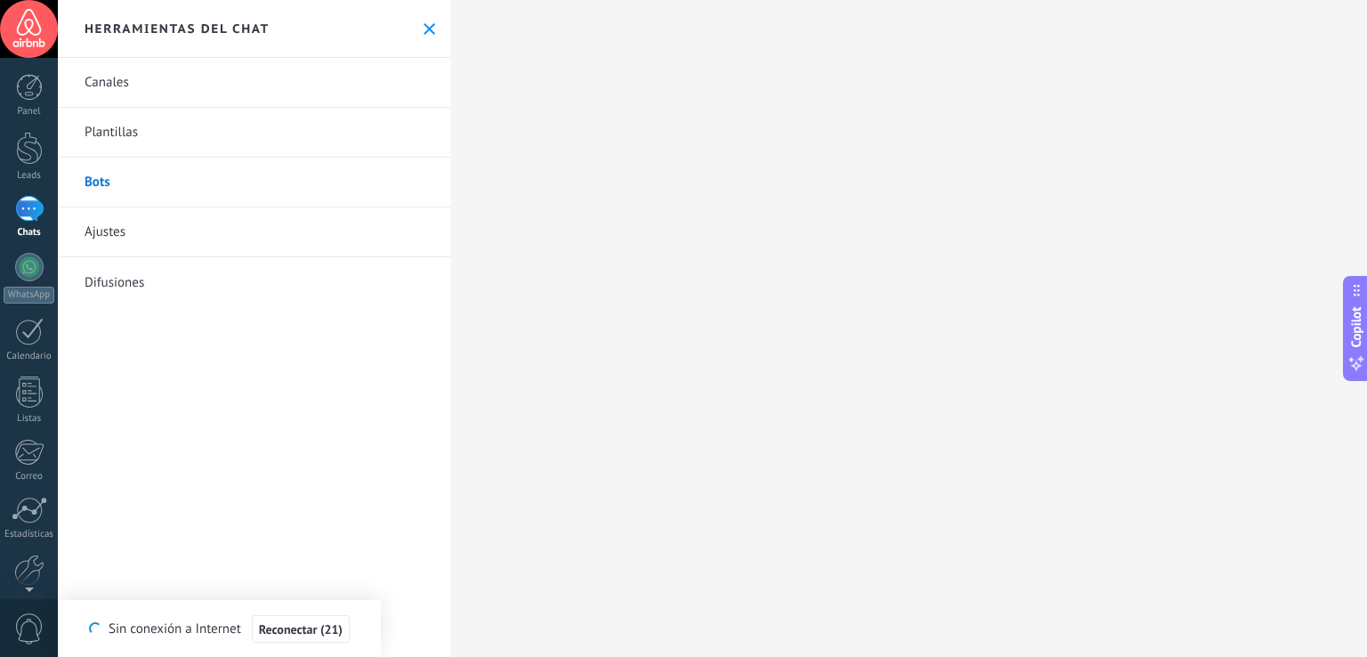
click at [165, 223] on link "Ajustes" at bounding box center [254, 232] width 393 height 50
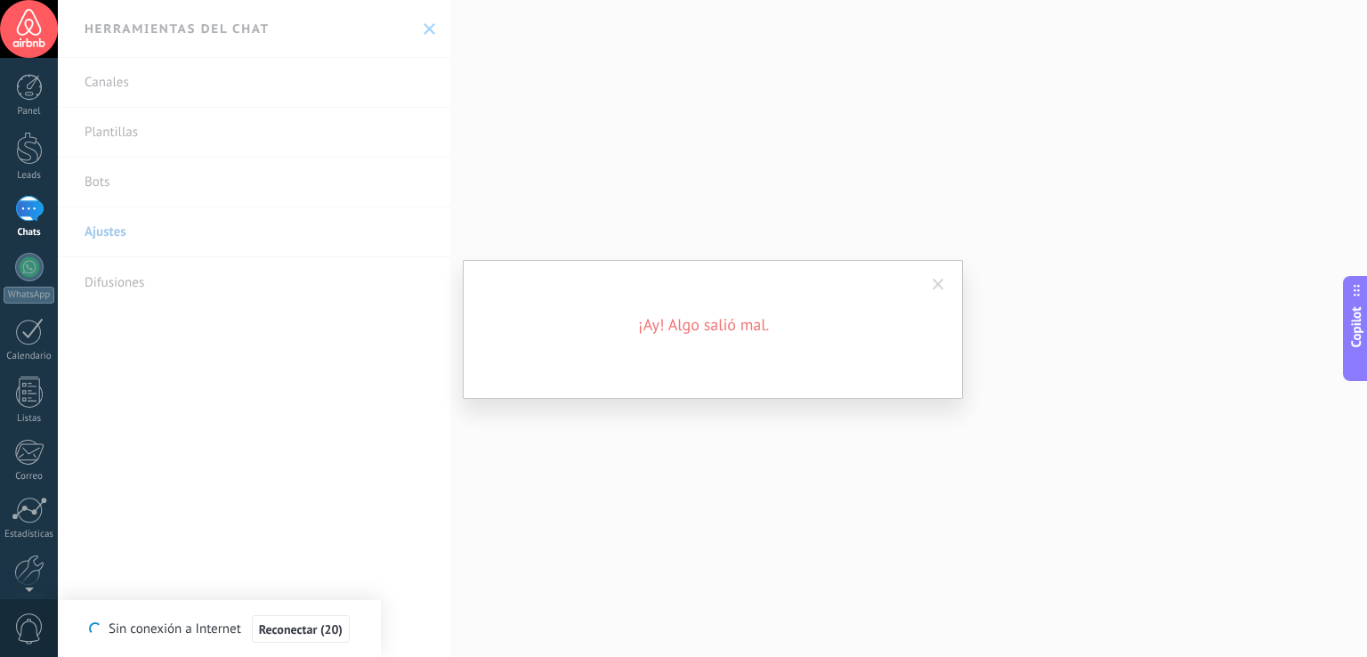
click at [165, 232] on div "¡Ay! Algo salió mal." at bounding box center [712, 328] width 1309 height 657
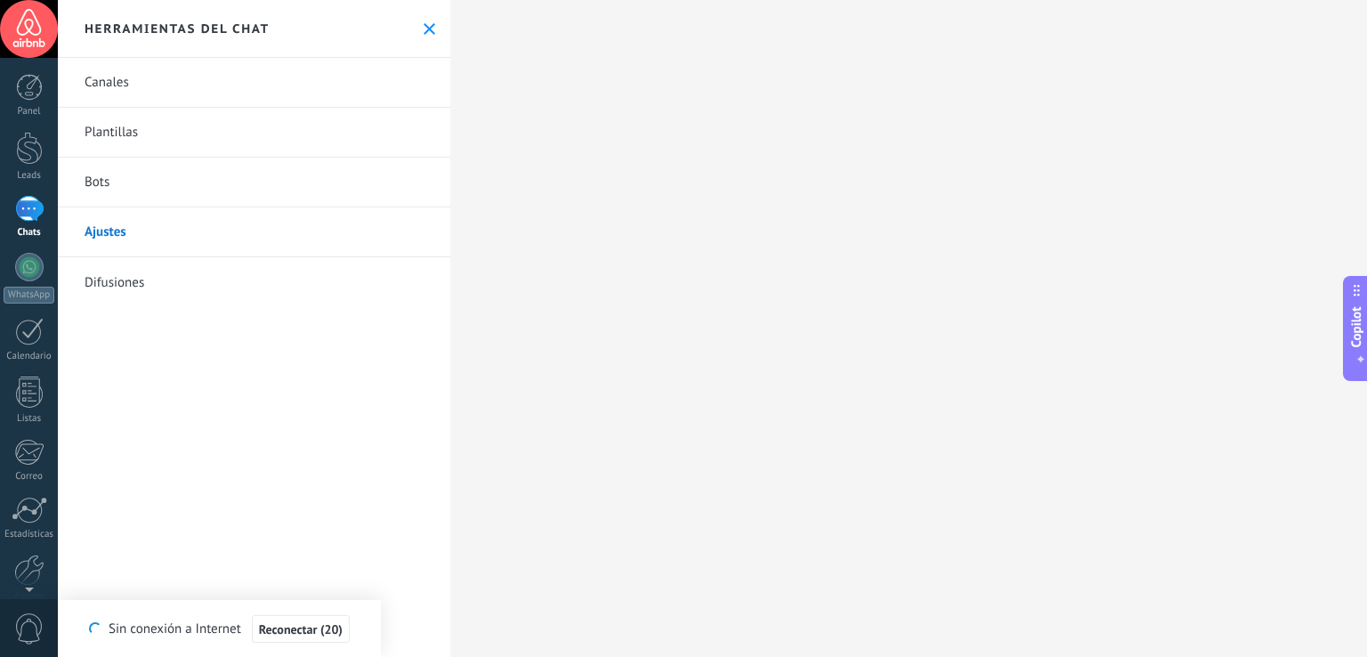
click at [171, 286] on link "Difusiones" at bounding box center [254, 282] width 393 height 50
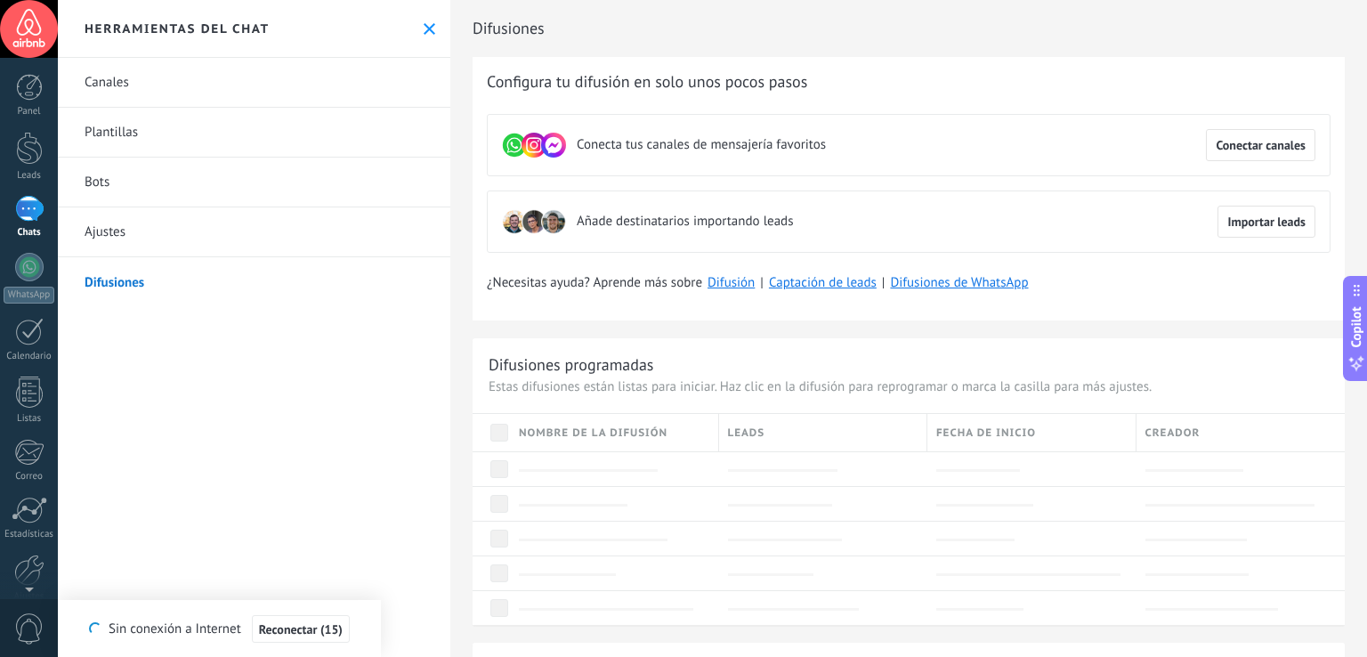
click at [192, 82] on link "Canales" at bounding box center [254, 83] width 393 height 50
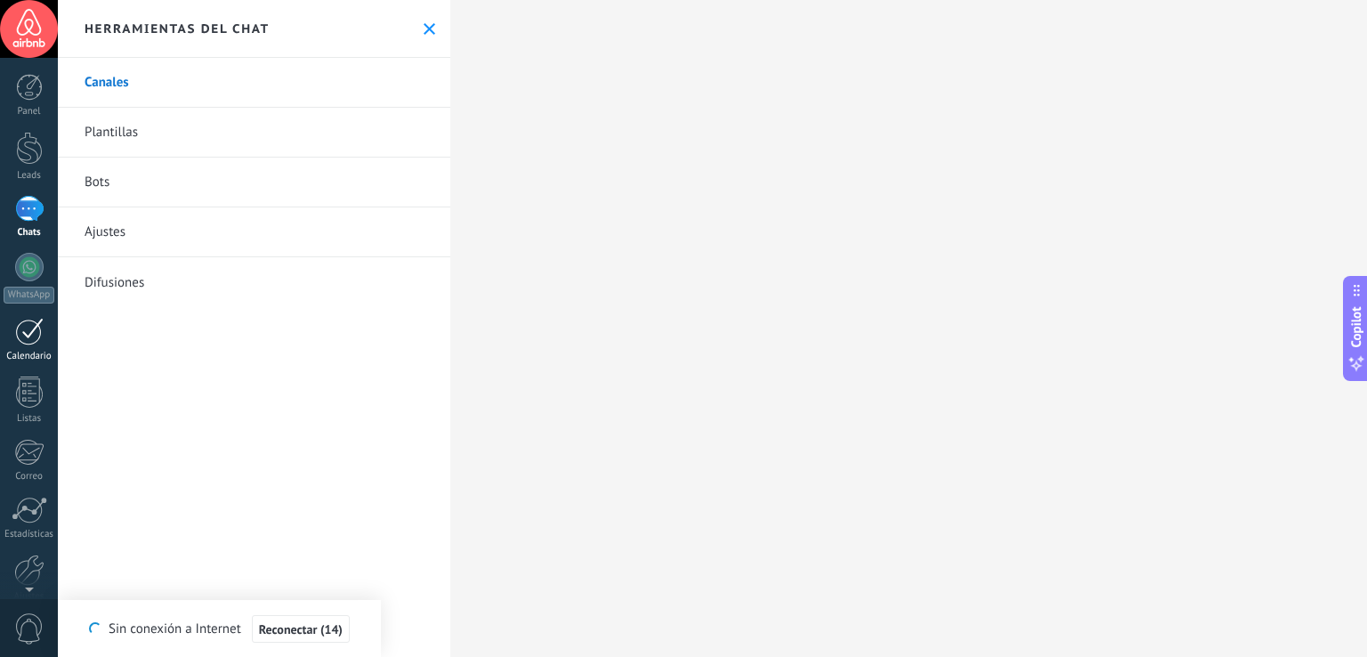
click at [36, 335] on div at bounding box center [29, 332] width 28 height 28
click at [43, 390] on link "Listas" at bounding box center [29, 401] width 58 height 48
click at [137, 178] on link "Bots" at bounding box center [254, 183] width 393 height 50
click at [176, 69] on link "Canales" at bounding box center [254, 83] width 393 height 50
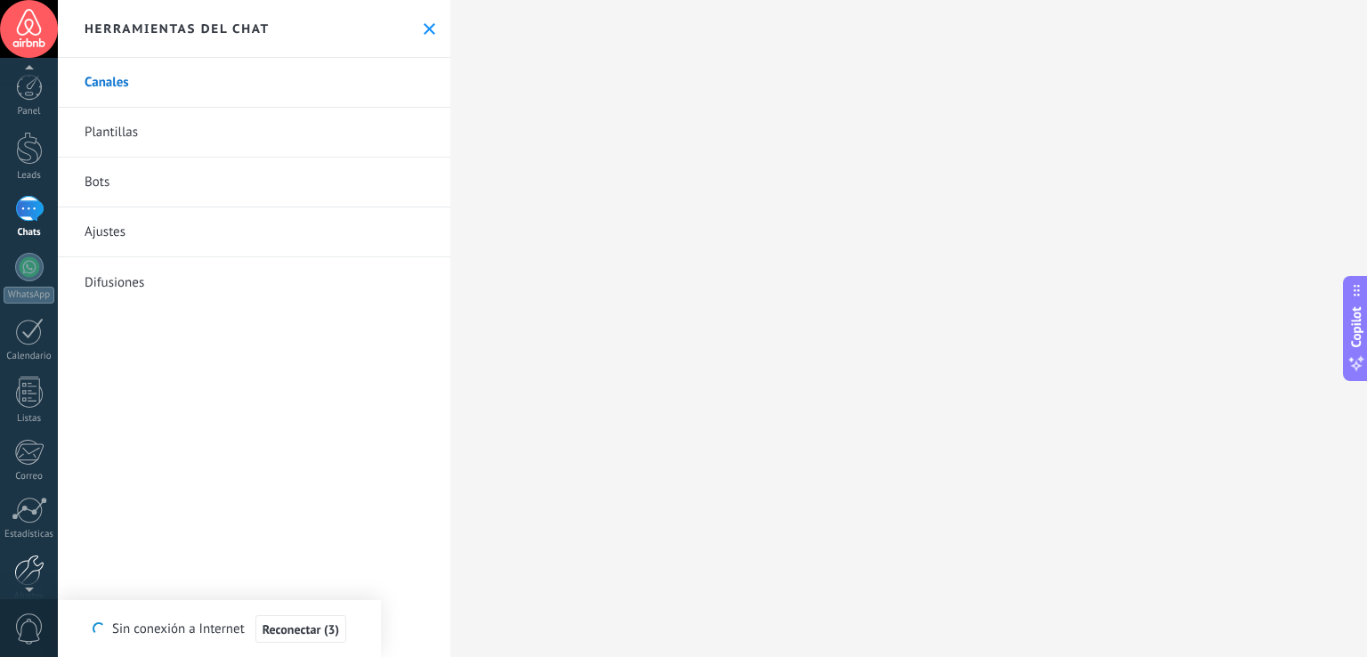
scroll to position [20, 0]
click at [28, 567] on link "Ajustes" at bounding box center [29, 558] width 58 height 48
click at [28, 561] on div at bounding box center [29, 549] width 30 height 31
click at [154, 126] on link "Plantillas" at bounding box center [254, 133] width 393 height 50
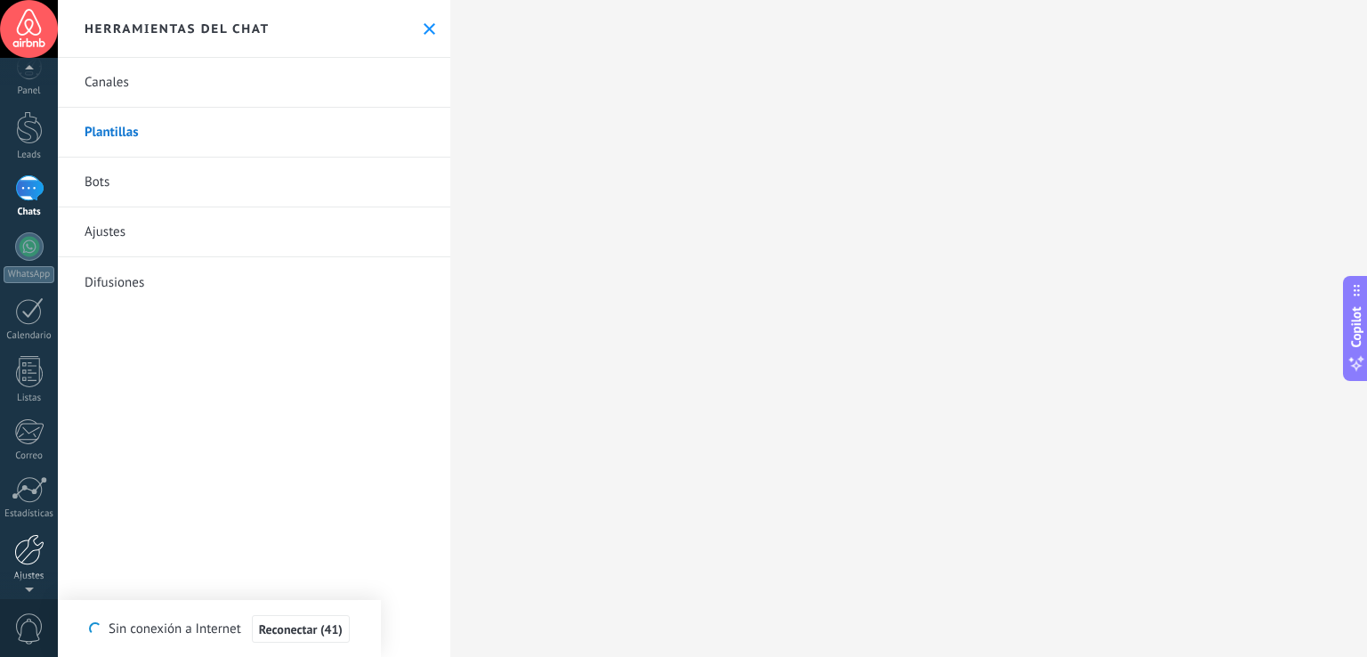
click at [35, 546] on div at bounding box center [29, 549] width 30 height 31
click at [37, 616] on span "0" at bounding box center [29, 628] width 30 height 31
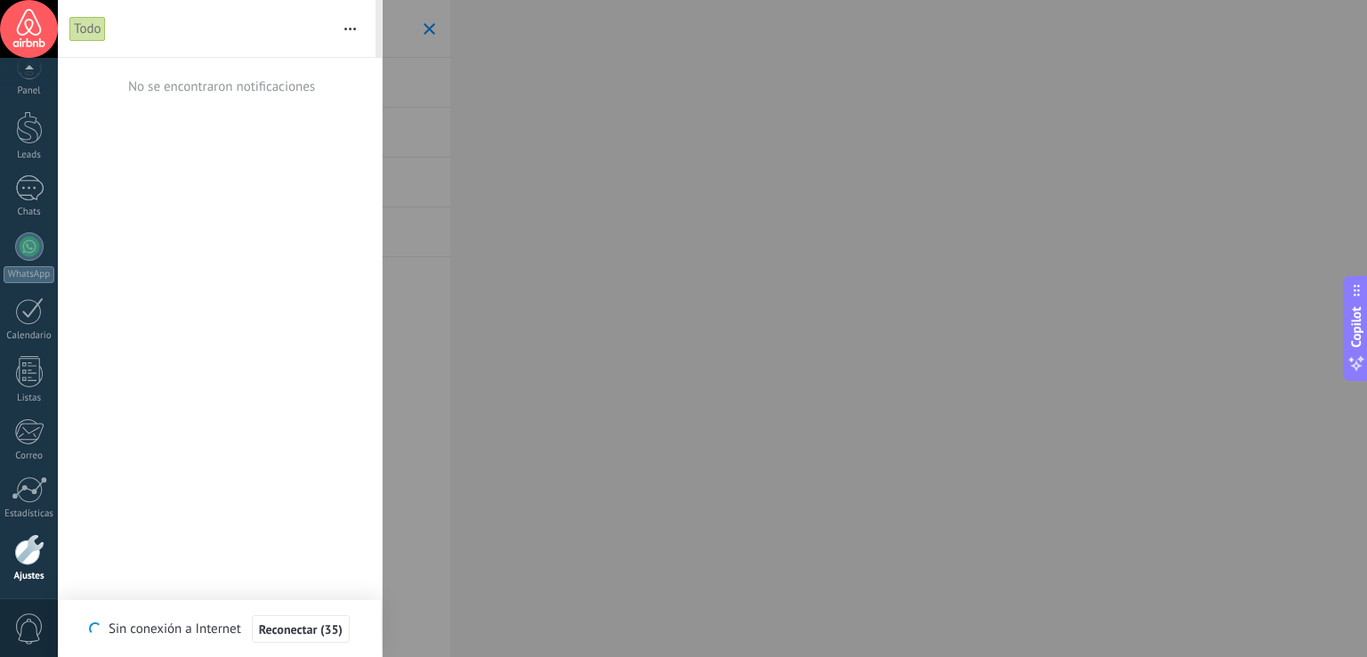
click at [34, 631] on span "0" at bounding box center [29, 628] width 30 height 31
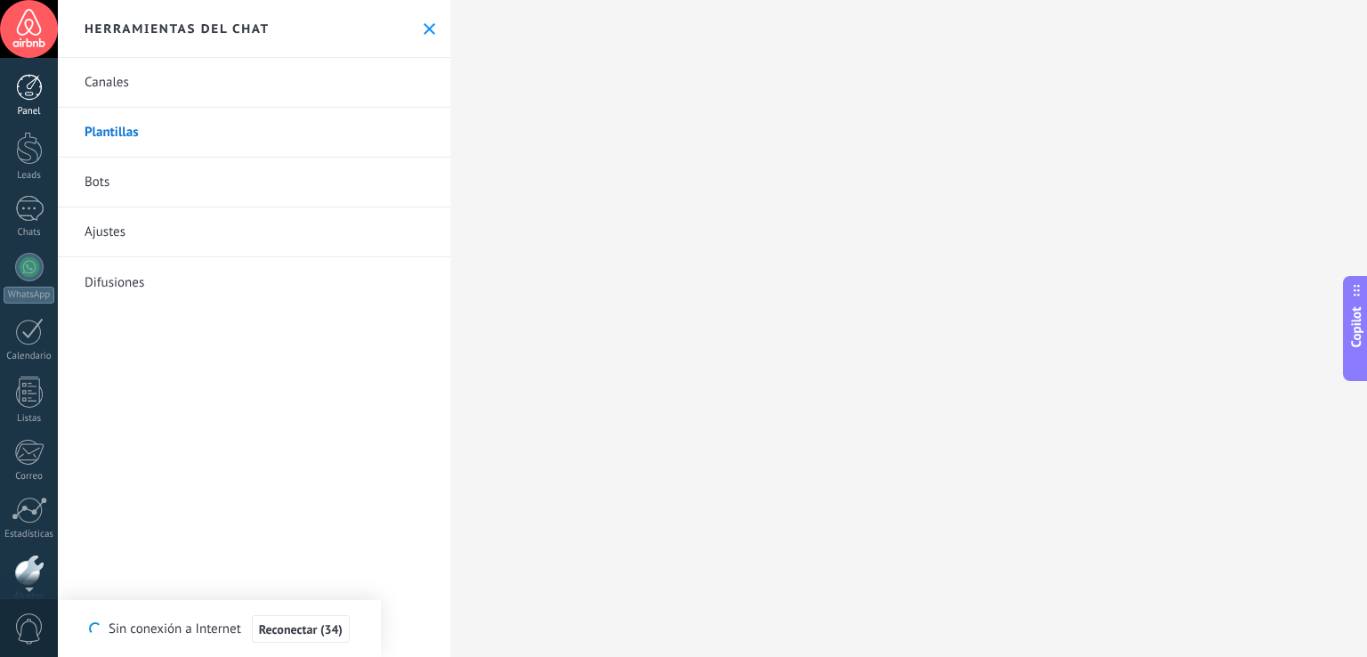
click at [30, 93] on div at bounding box center [29, 87] width 27 height 27
click at [29, 102] on link "Panel" at bounding box center [29, 96] width 58 height 44
click at [422, 26] on button at bounding box center [429, 28] width 15 height 15
click at [425, 21] on button at bounding box center [429, 28] width 15 height 15
